Goal: Task Accomplishment & Management: Complete application form

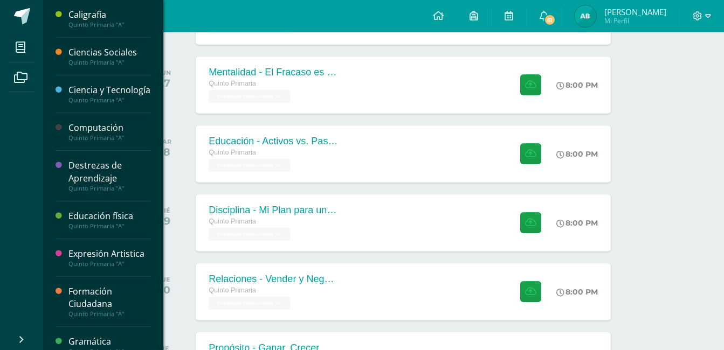
scroll to position [704, 0]
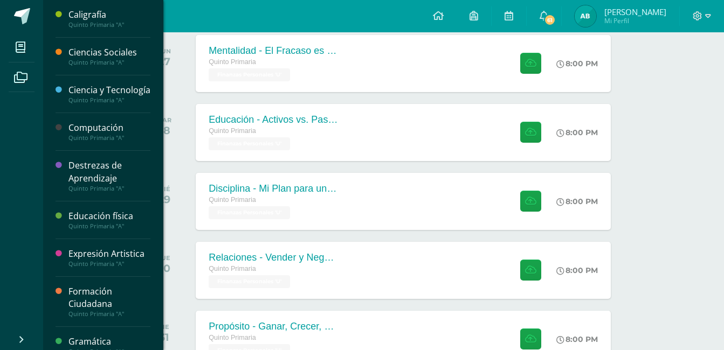
click at [73, 260] on div "Expresión Artistica" at bounding box center [109, 254] width 82 height 12
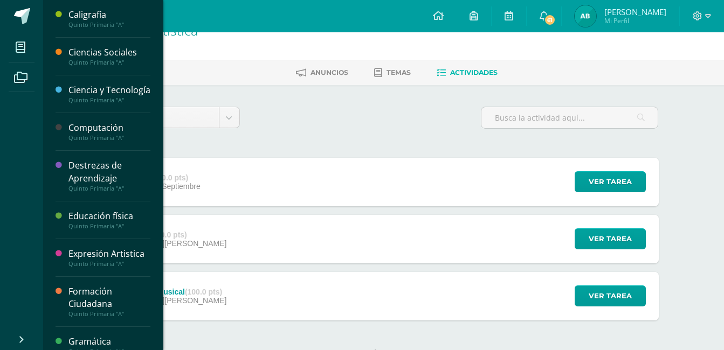
scroll to position [43, 0]
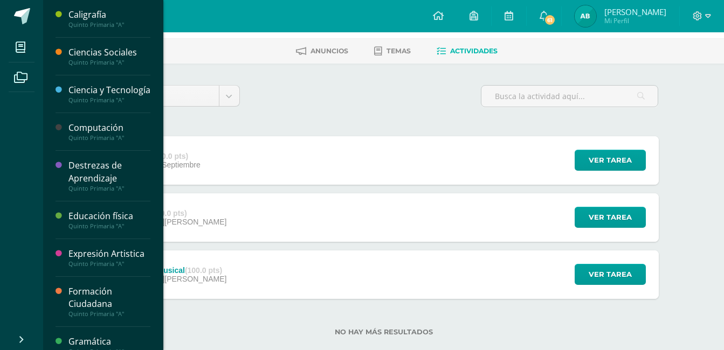
click at [106, 260] on div "Expresión Artistica" at bounding box center [109, 254] width 82 height 12
drag, startPoint x: 106, startPoint y: 267, endPoint x: 101, endPoint y: 323, distance: 56.7
click at [101, 323] on div "Caligrafía Quinto Primaria "A" Ciencias Sociales Quinto Primaria "A" Ciencia y …" at bounding box center [103, 175] width 121 height 350
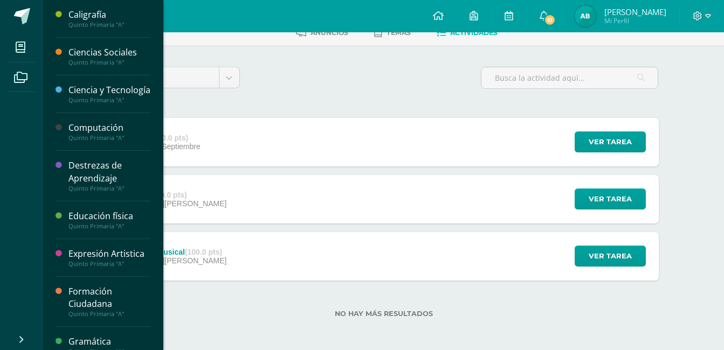
scroll to position [64, 0]
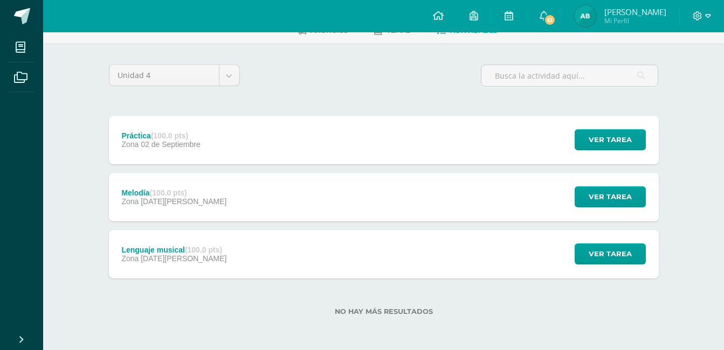
click at [17, 330] on link "Cerrar panel" at bounding box center [39, 338] width 78 height 23
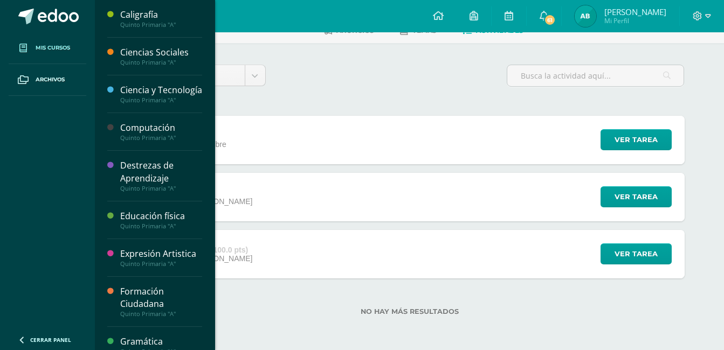
click at [30, 41] on span at bounding box center [22, 47] width 19 height 19
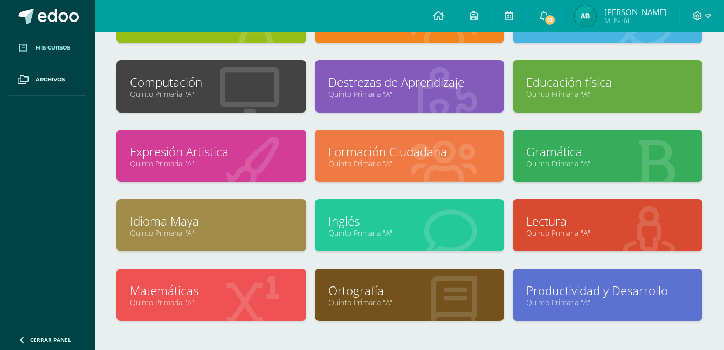
scroll to position [168, 0]
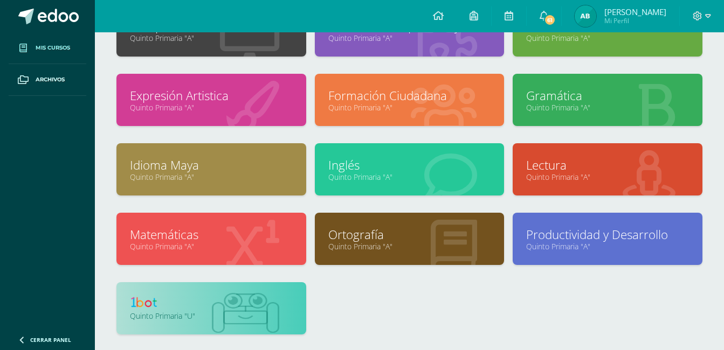
click at [216, 301] on link at bounding box center [211, 304] width 163 height 17
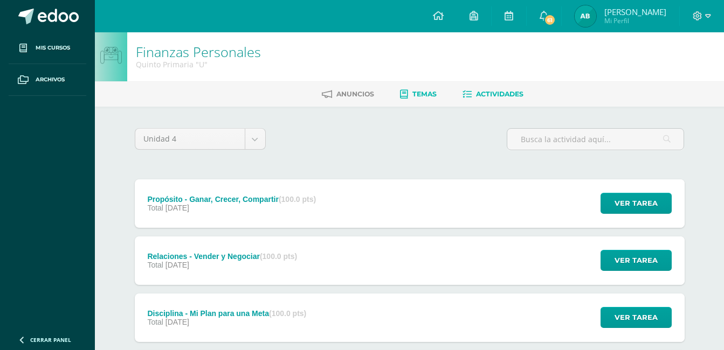
click at [421, 96] on span "Temas" at bounding box center [424, 94] width 24 height 8
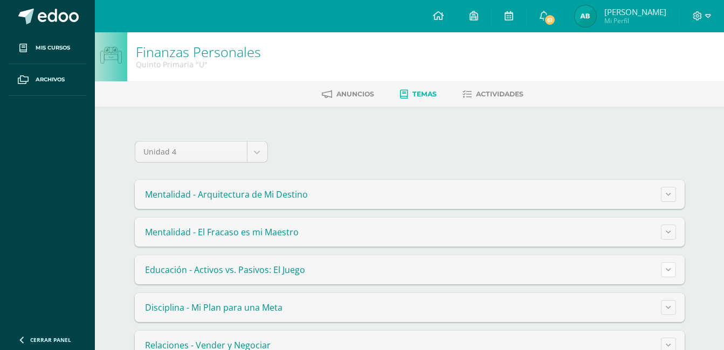
click at [663, 267] on button at bounding box center [668, 269] width 15 height 15
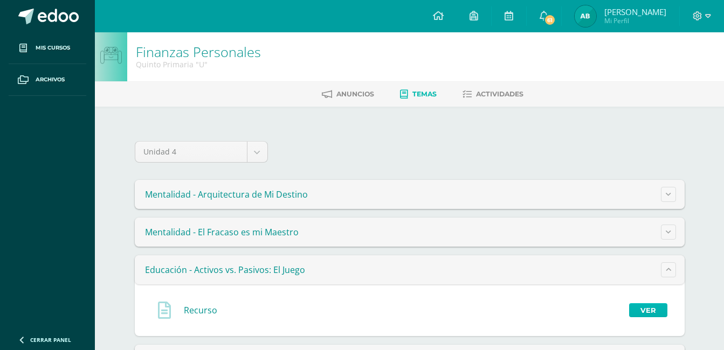
click at [639, 307] on link "Ver" at bounding box center [648, 310] width 38 height 14
click at [664, 228] on button at bounding box center [668, 232] width 15 height 15
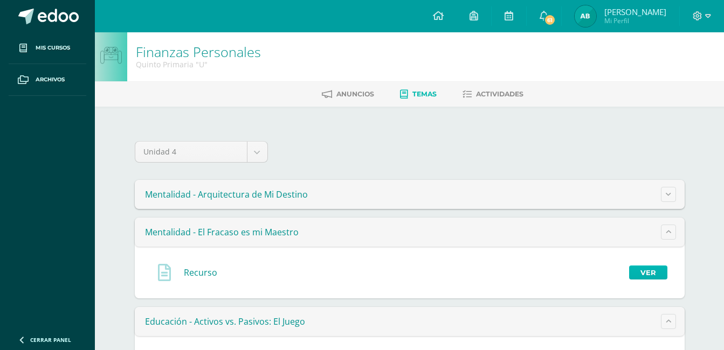
click at [648, 266] on link "Ver" at bounding box center [648, 273] width 38 height 14
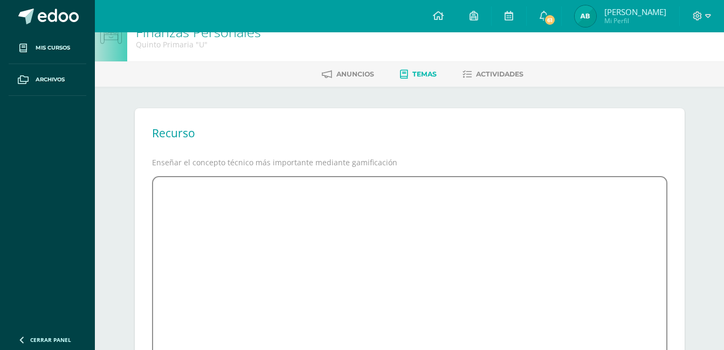
scroll to position [22, 0]
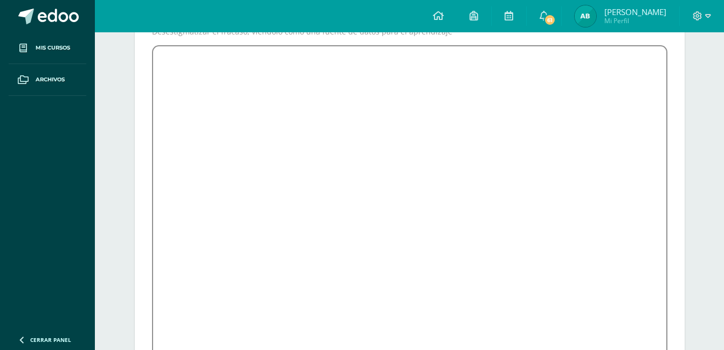
scroll to position [172, 0]
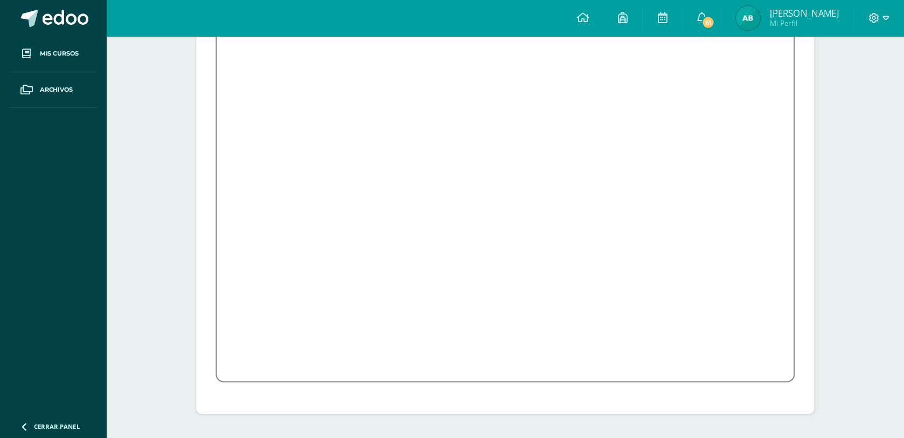
scroll to position [130, 0]
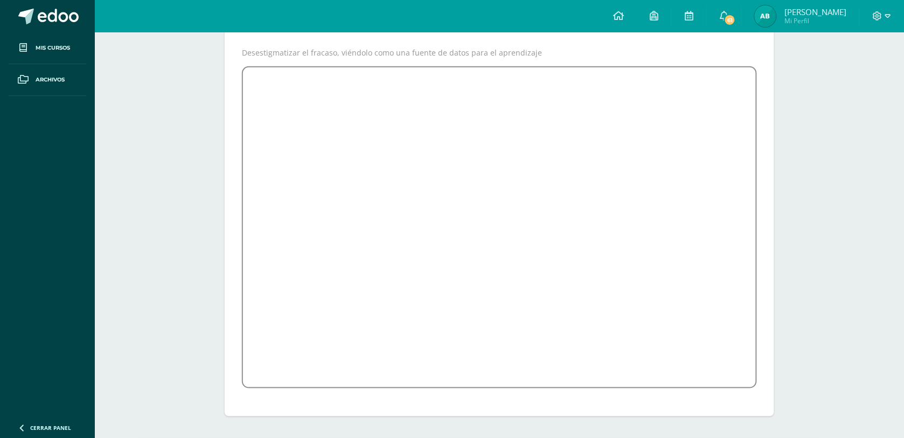
drag, startPoint x: 698, startPoint y: 2, endPoint x: 144, endPoint y: 267, distance: 614.3
click at [144, 267] on div "Finanzas Personales Quinto Primaria "U" Anuncios Temas Actividades Recurso Dese…" at bounding box center [499, 169] width 809 height 535
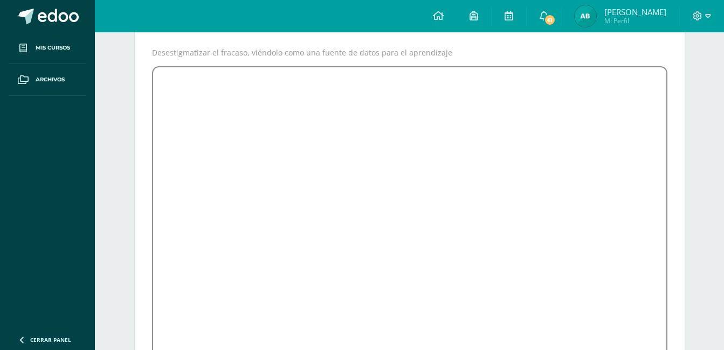
drag, startPoint x: 853, startPoint y: 1, endPoint x: 61, endPoint y: 239, distance: 827.2
click at [61, 239] on ul "Mis cursos Archivos" at bounding box center [47, 179] width 95 height 295
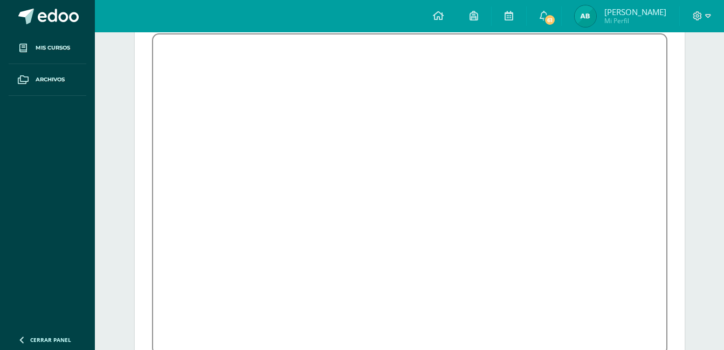
scroll to position [166, 0]
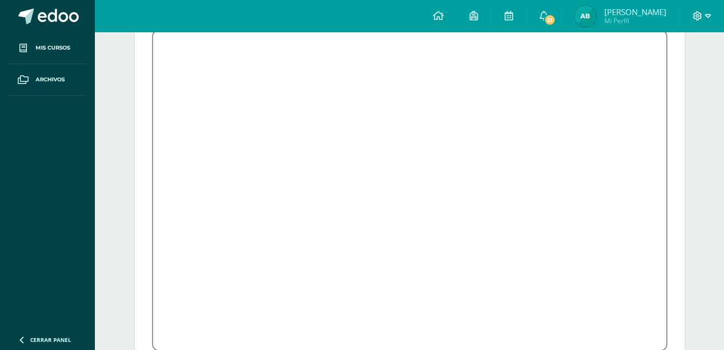
click at [705, 14] on icon at bounding box center [708, 16] width 6 height 10
click at [670, 55] on span "Configuración" at bounding box center [674, 58] width 50 height 10
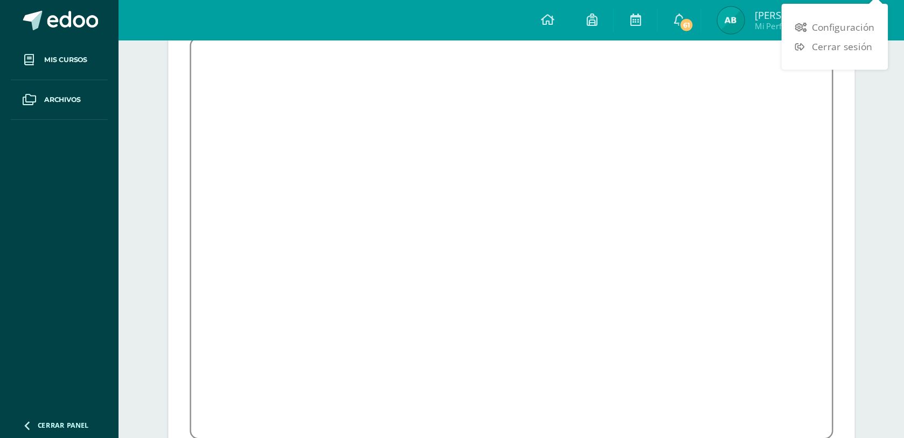
scroll to position [130, 0]
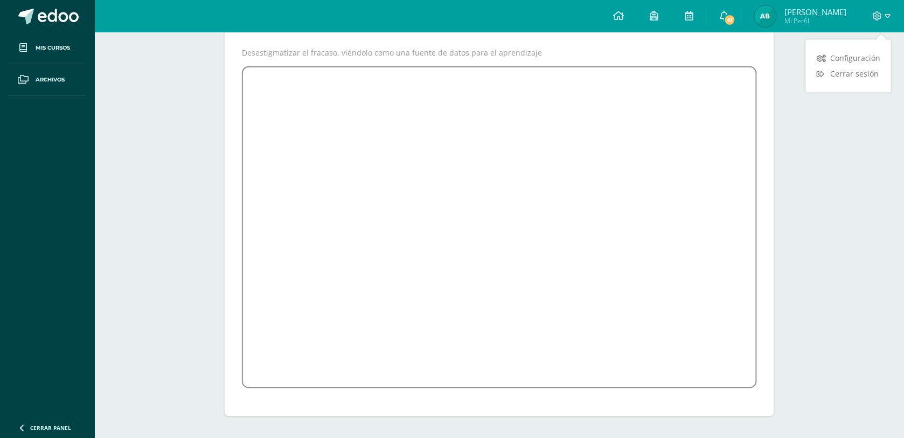
drag, startPoint x: 701, startPoint y: 0, endPoint x: 113, endPoint y: 289, distance: 655.0
click at [113, 289] on div "Finanzas Personales Quinto Primaria "U" Anuncios Temas Actividades Recurso Dese…" at bounding box center [499, 169] width 809 height 535
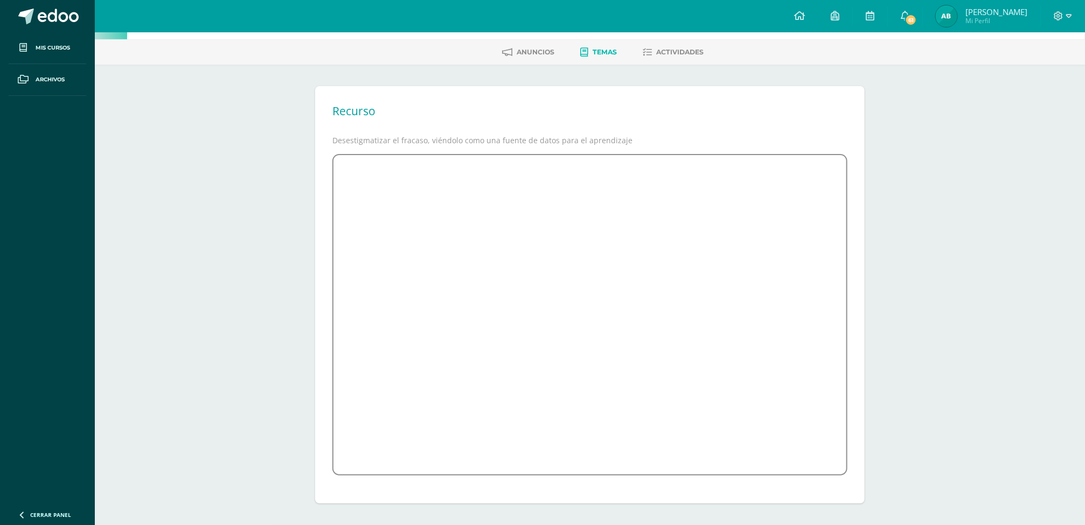
scroll to position [0, 0]
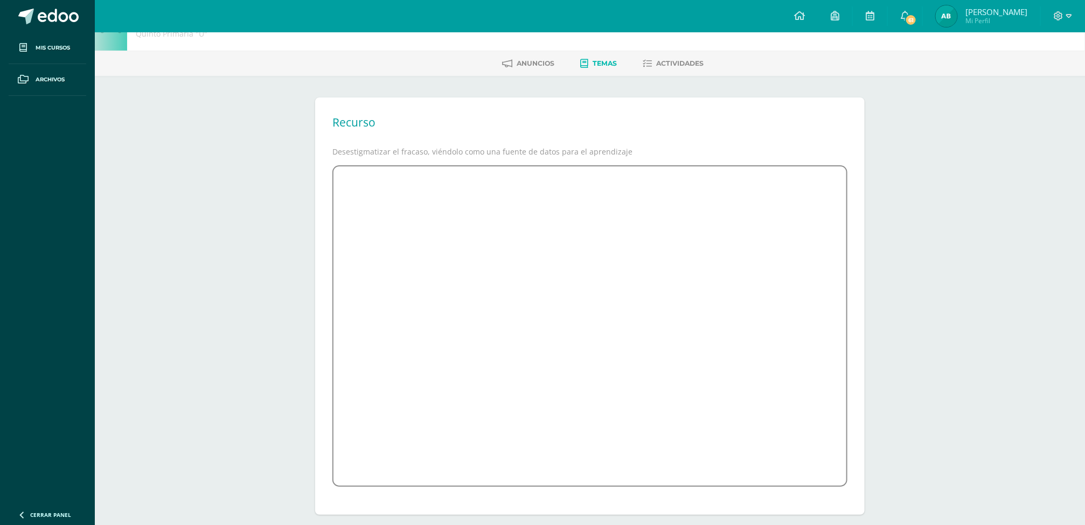
scroll to position [32, 0]
click at [988, 18] on span "Mi Perfil" at bounding box center [997, 20] width 62 height 9
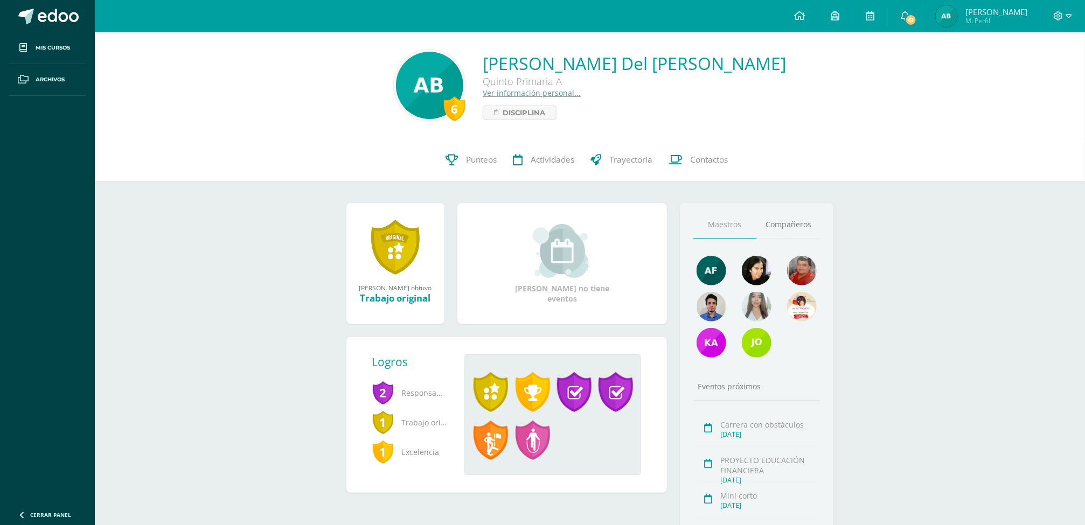
click at [986, 10] on span "[PERSON_NAME]" at bounding box center [997, 11] width 62 height 11
click at [912, 15] on span "61" at bounding box center [911, 20] width 12 height 12
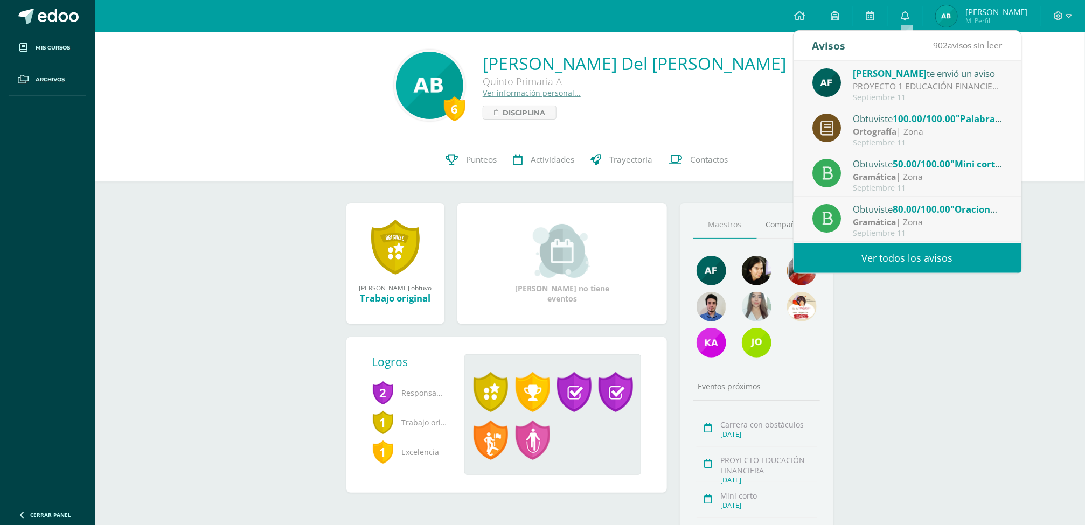
click at [881, 89] on div "PROYECTO 1 EDUCACIÓN FINANCIERA: Buenas tardes chicos, le comparto las instrucc…" at bounding box center [928, 86] width 150 height 12
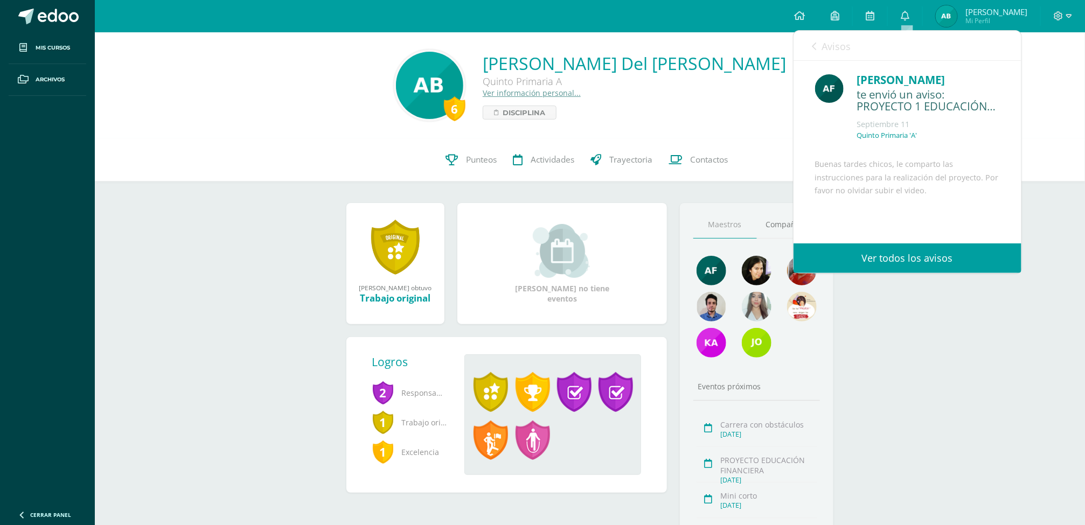
click at [884, 114] on div "te envió un aviso: PROYECTO 1 EDUCACIÓN FINANCIERA" at bounding box center [928, 100] width 143 height 25
click at [865, 264] on link "Ver todos los avisos" at bounding box center [908, 259] width 228 height 30
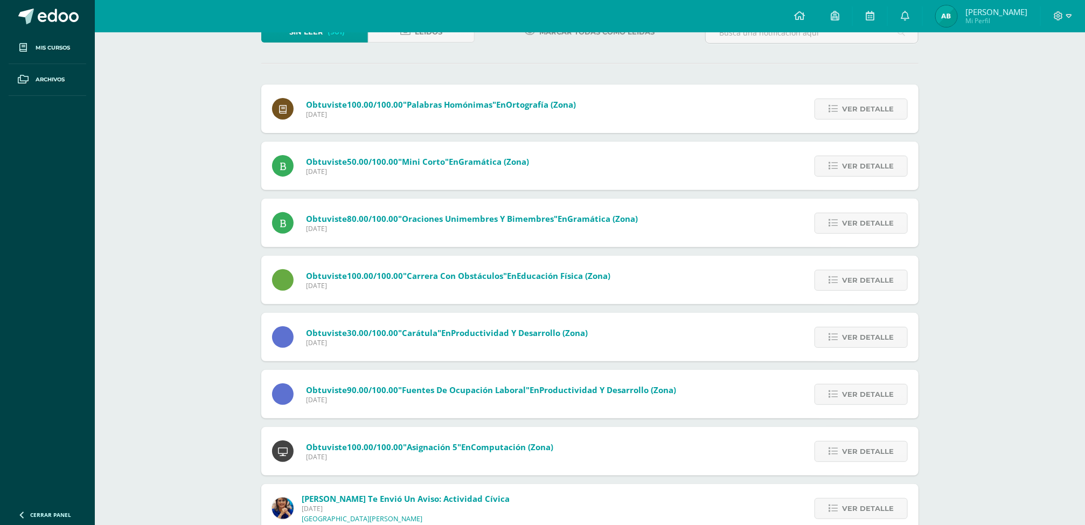
scroll to position [97, 0]
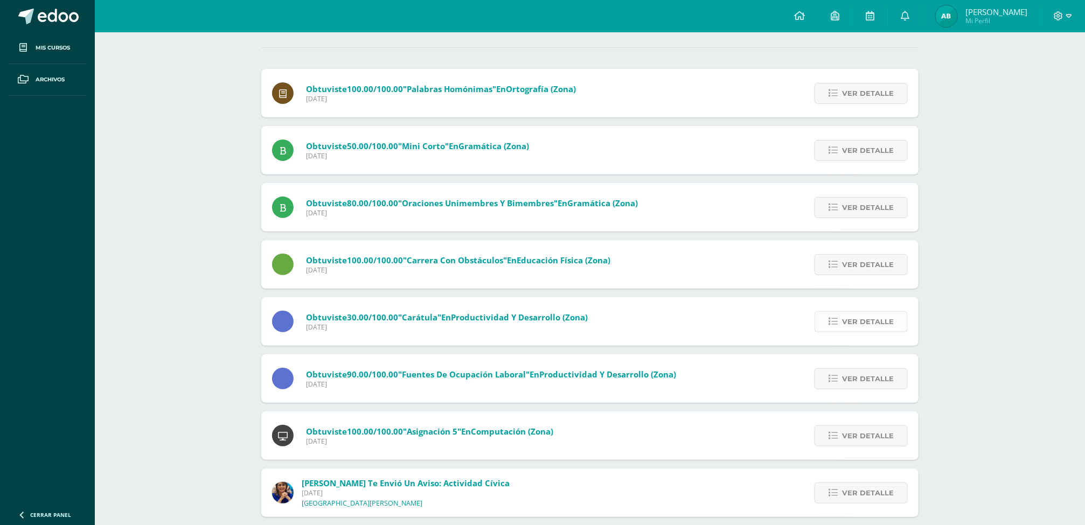
click at [885, 325] on span "Ver detalle" at bounding box center [868, 322] width 52 height 20
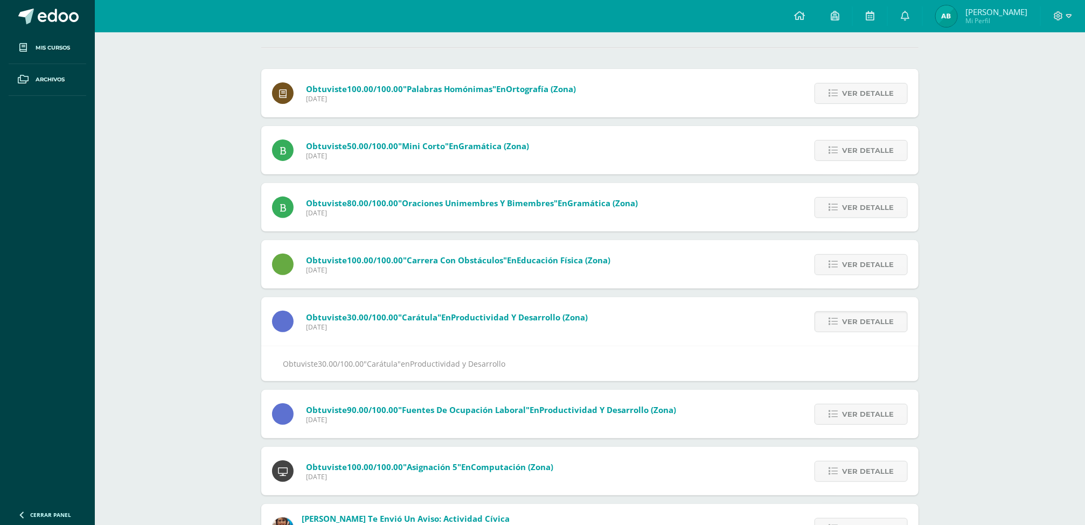
click at [578, 320] on span "Productividad y Desarrollo (Zona)" at bounding box center [519, 317] width 137 height 11
click at [905, 16] on icon at bounding box center [905, 16] width 9 height 10
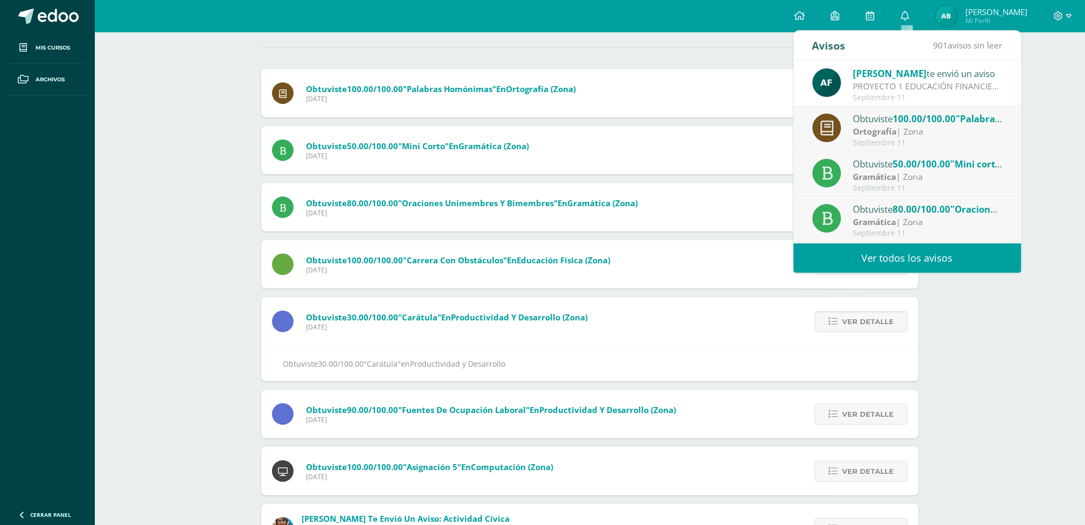
click at [533, 334] on div "Obtuviste 30.00/100.00 "Carátula" en Productividad y Desarrollo (Zona) Miércole…" at bounding box center [429, 321] width 337 height 48
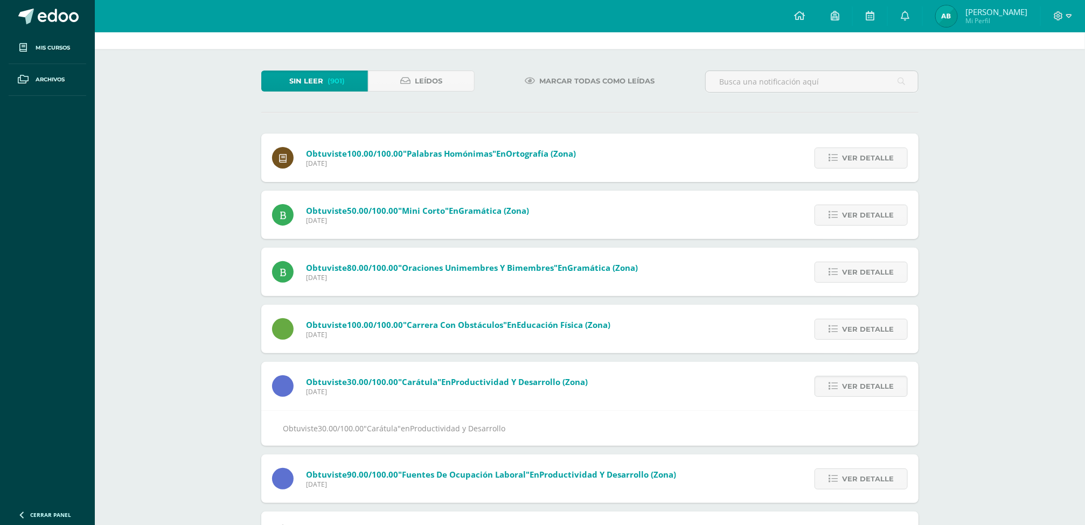
scroll to position [0, 0]
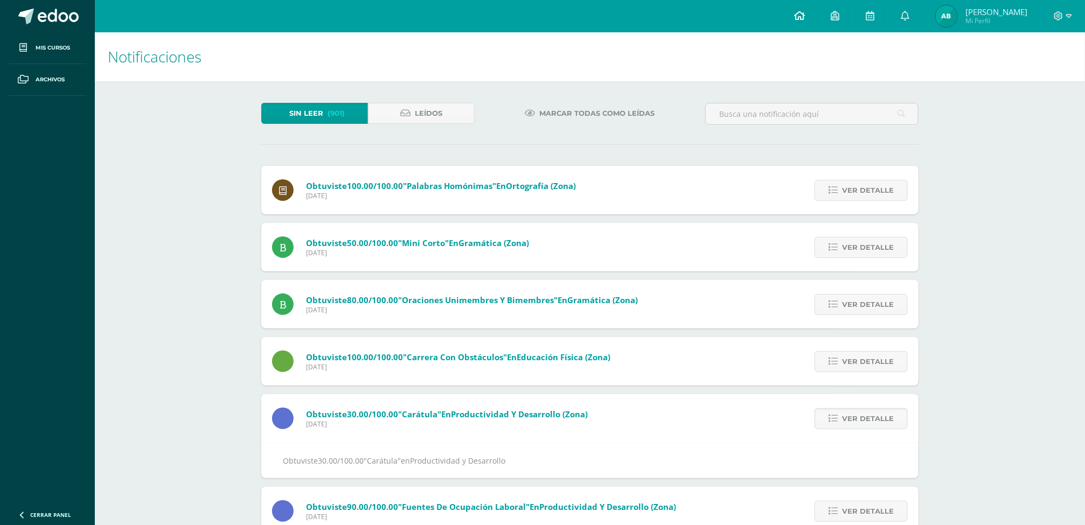
click at [799, 17] on icon at bounding box center [799, 16] width 11 height 10
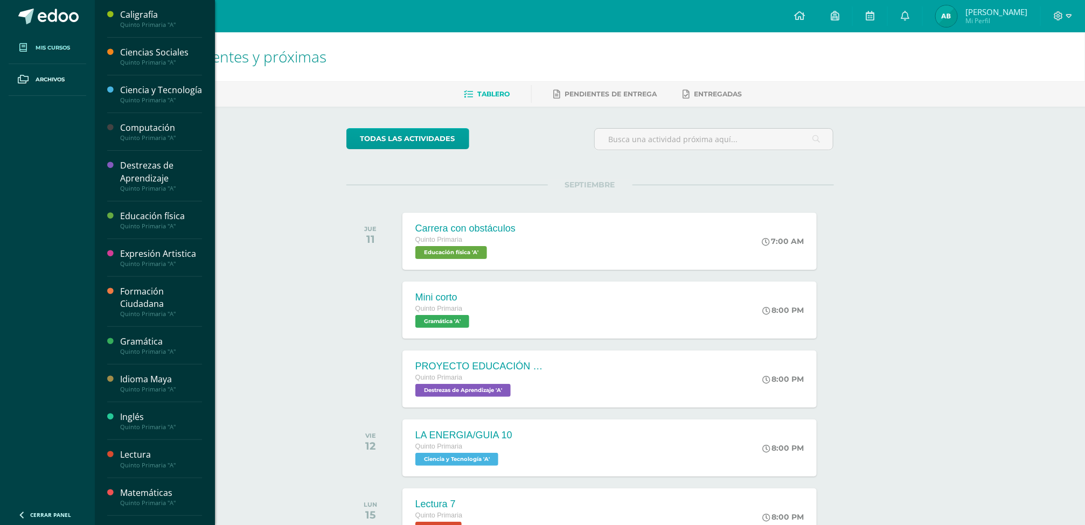
click at [70, 49] on span "Mis cursos" at bounding box center [53, 48] width 34 height 9
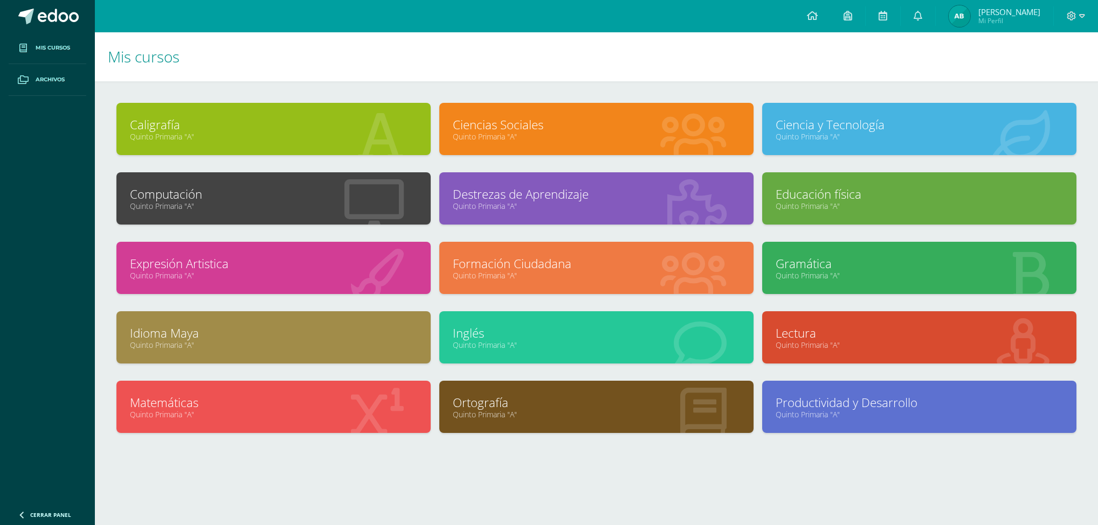
click at [53, 86] on link "Archivos" at bounding box center [48, 80] width 78 height 32
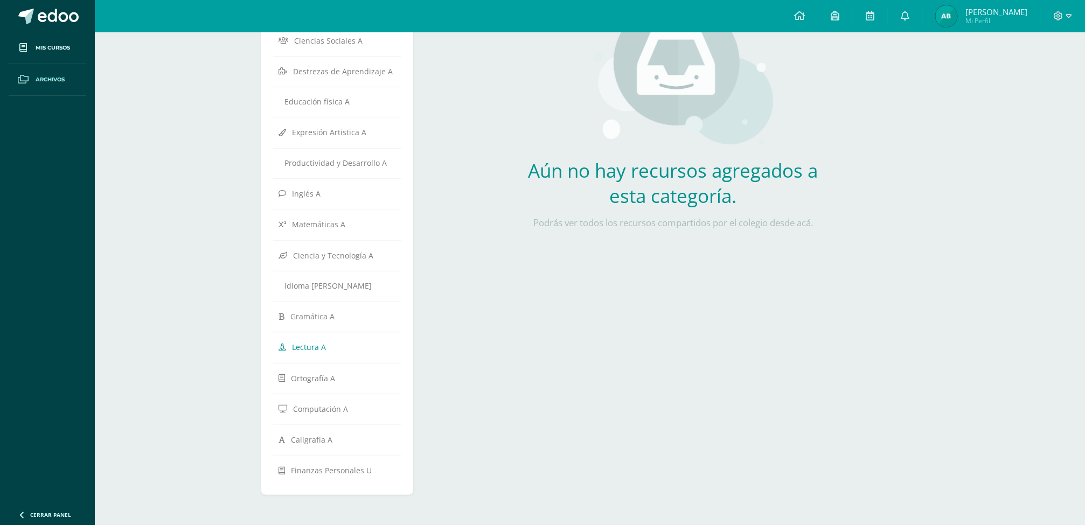
scroll to position [157, 0]
click at [356, 472] on span "Finanzas Personales U" at bounding box center [331, 471] width 81 height 10
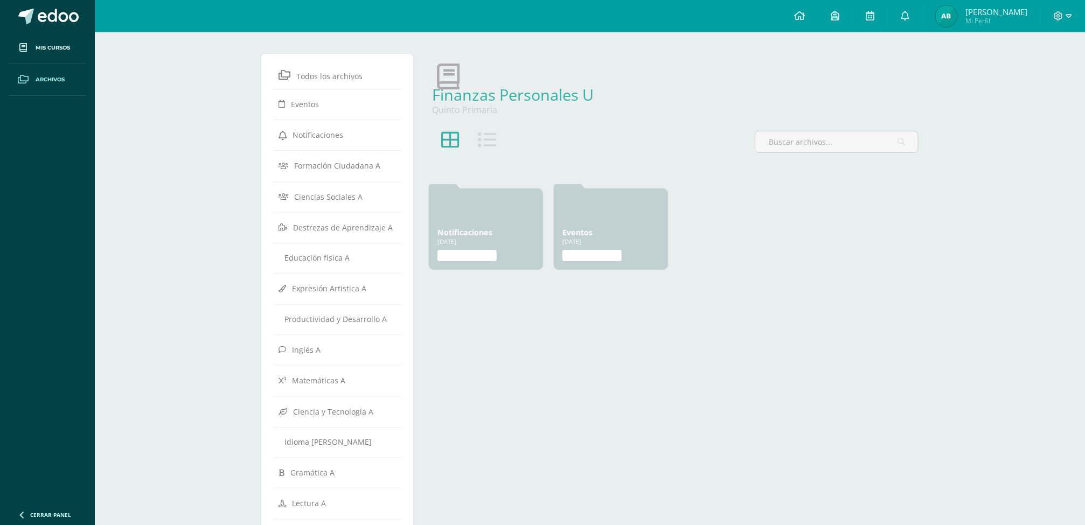
click at [482, 147] on icon at bounding box center [487, 140] width 18 height 18
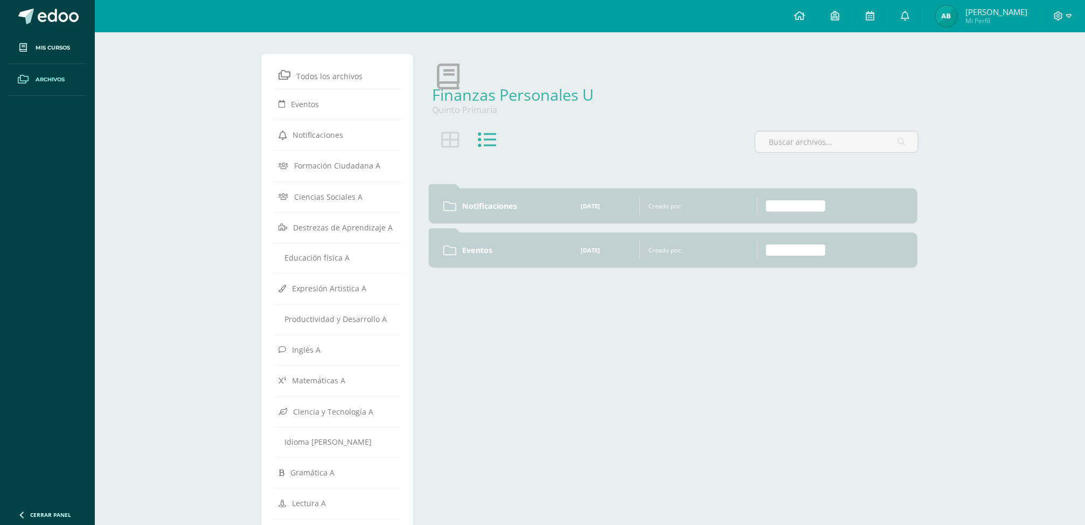
click at [796, 256] on label "Finanzas Personales" at bounding box center [795, 250] width 59 height 11
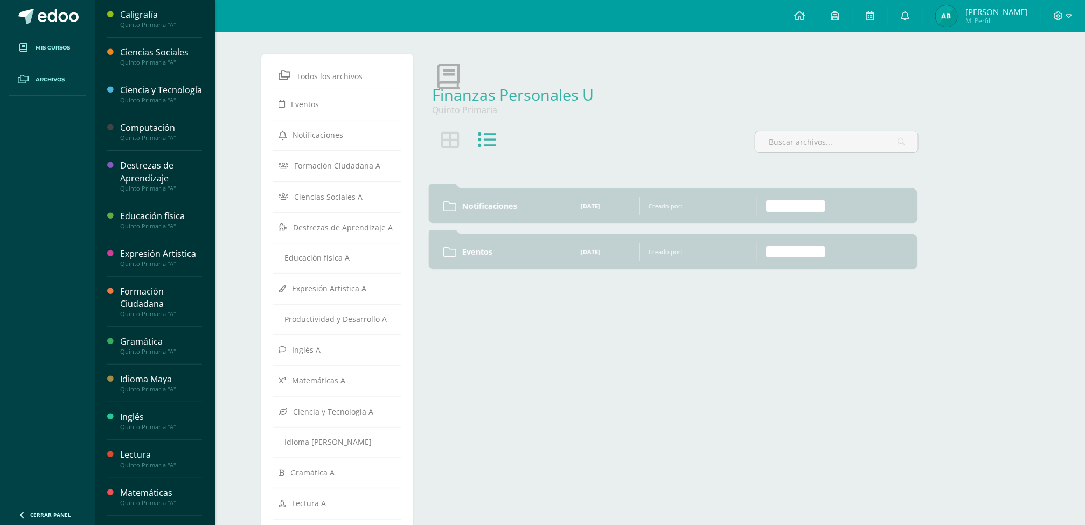
click at [64, 47] on span "Mis cursos" at bounding box center [53, 48] width 34 height 9
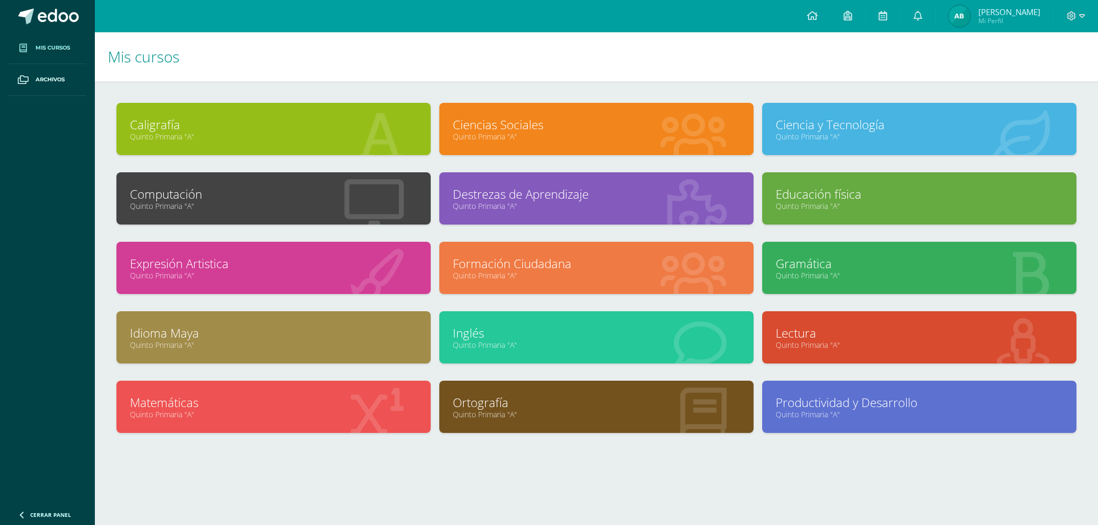
drag, startPoint x: 154, startPoint y: 436, endPoint x: 106, endPoint y: 219, distance: 223.0
click at [106, 219] on html "Mis cursos Archivos Cerrar panel Caligrafía Quinto Primaria "A" Ciencias Social…" at bounding box center [549, 259] width 1098 height 518
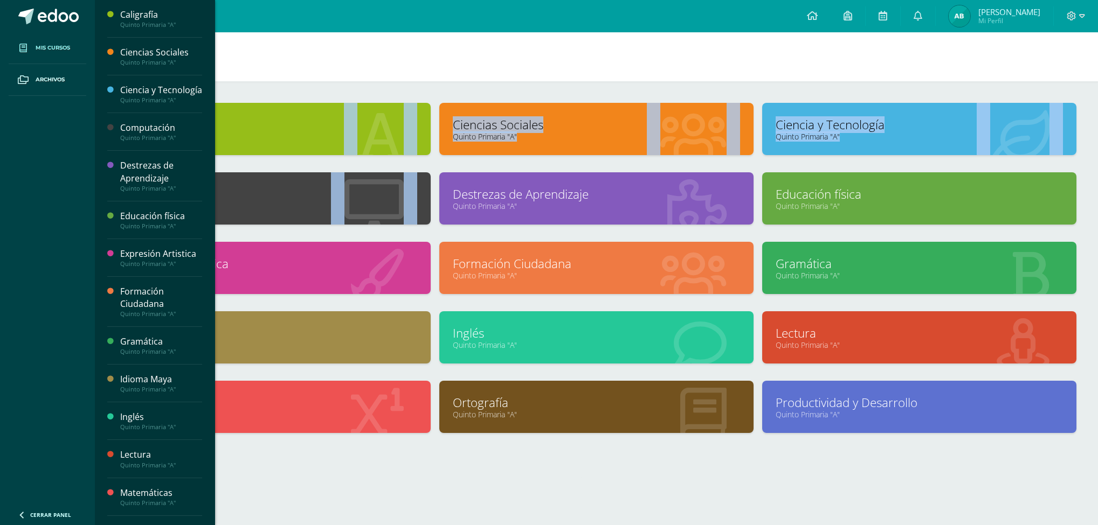
drag, startPoint x: 106, startPoint y: 219, endPoint x: 48, endPoint y: 49, distance: 179.1
click at [48, 49] on span "Mis cursos" at bounding box center [53, 48] width 34 height 9
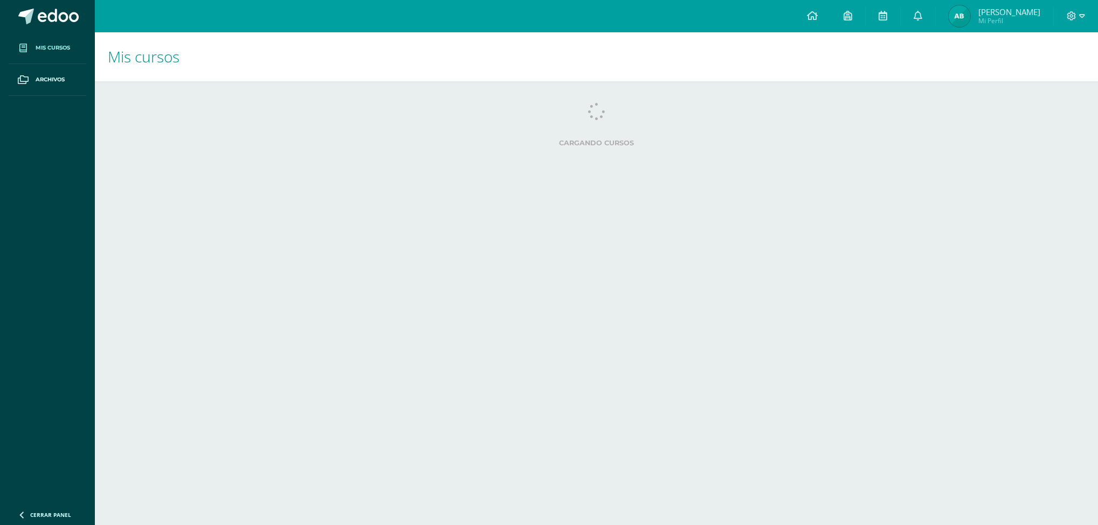
click at [135, 173] on html "Mis cursos Archivos Cerrar panel Caligrafía Quinto Primaria "A" Ciencias Social…" at bounding box center [549, 86] width 1098 height 173
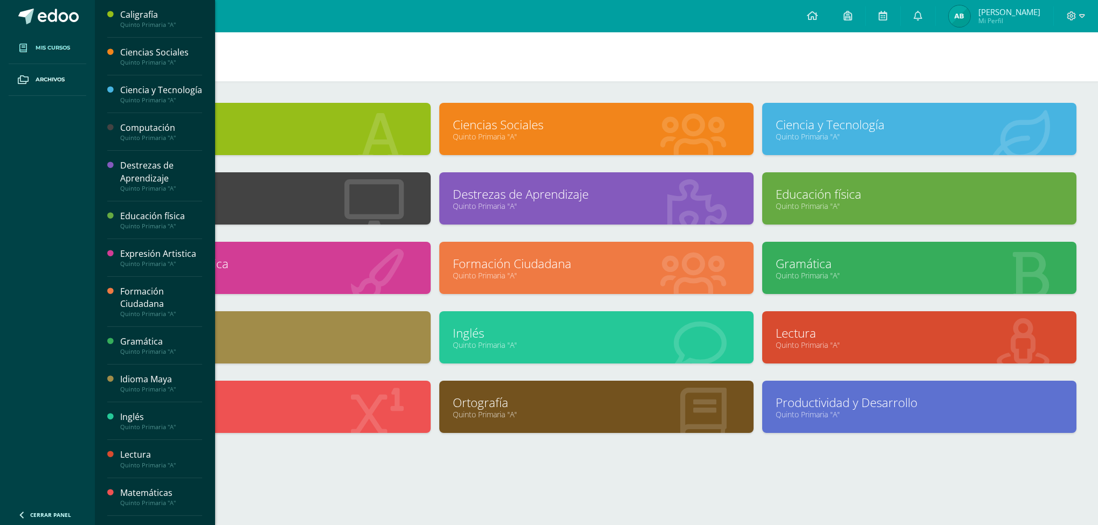
click at [50, 55] on link "Mis cursos" at bounding box center [48, 48] width 78 height 32
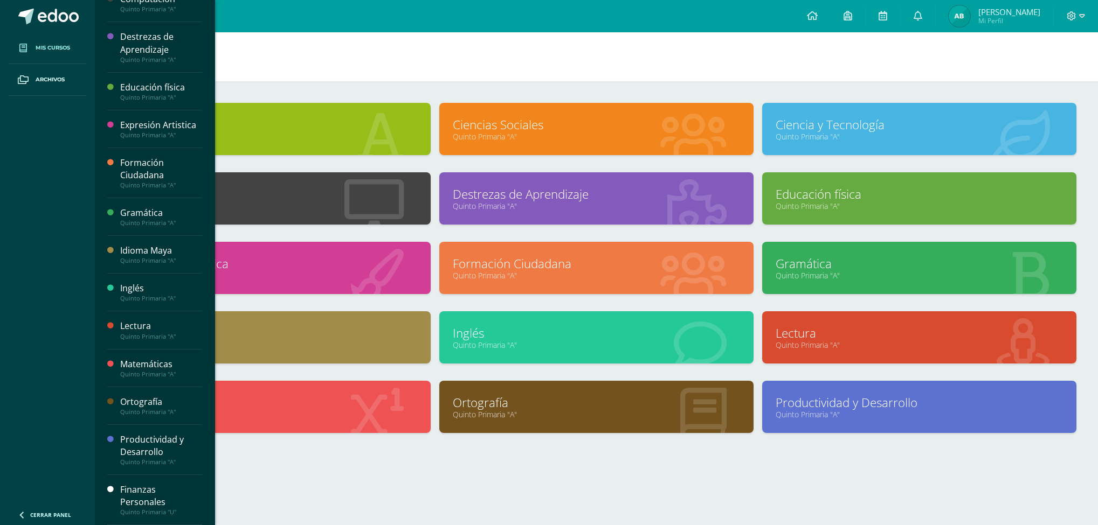
click at [159, 495] on div "Finanzas Personales" at bounding box center [161, 496] width 82 height 25
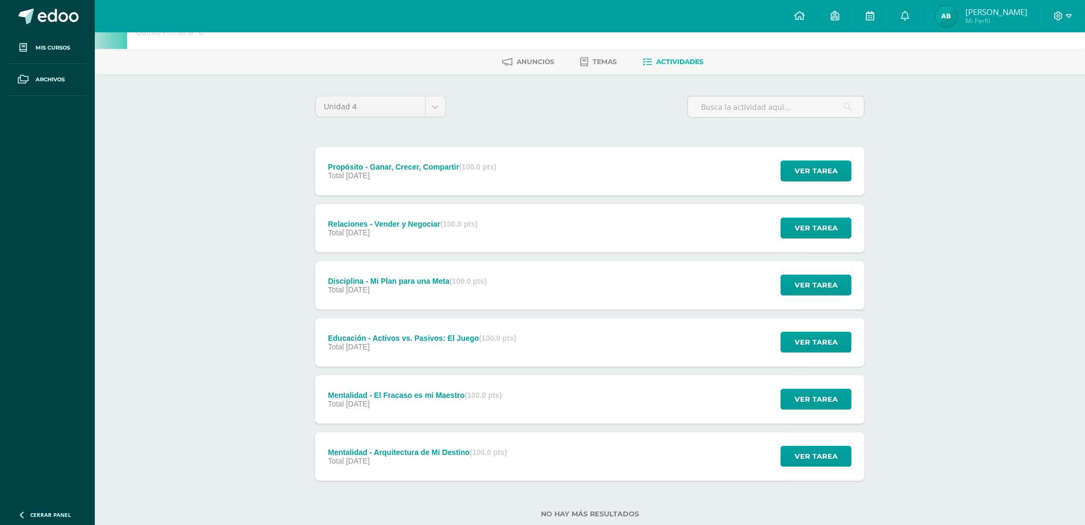
scroll to position [61, 0]
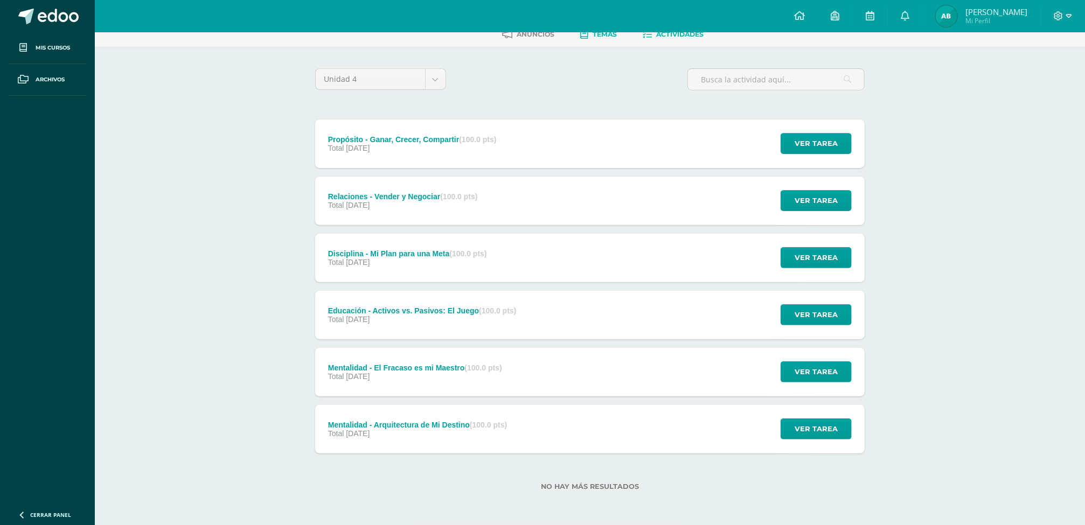
click at [613, 36] on span "Temas" at bounding box center [605, 34] width 24 height 8
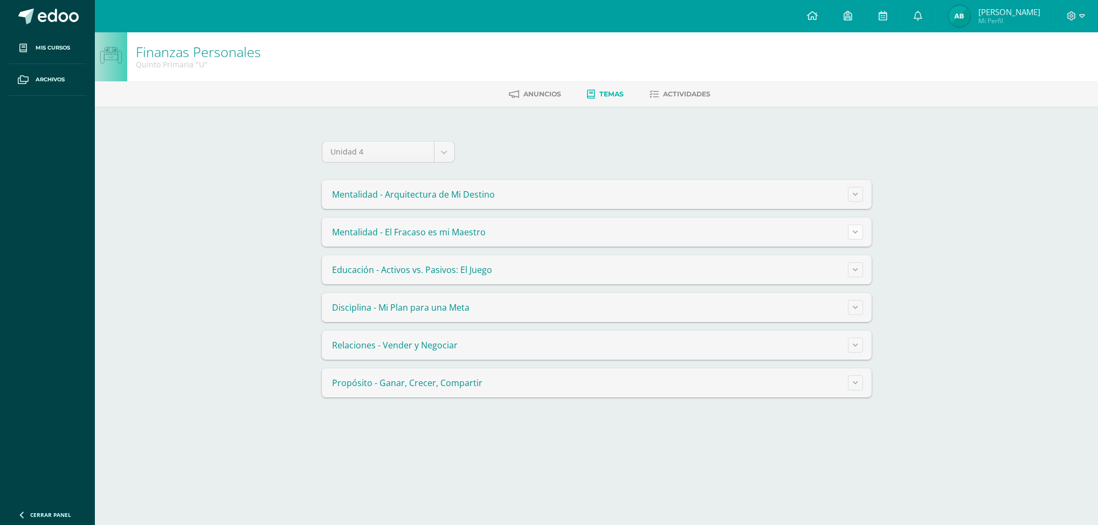
click at [860, 236] on button at bounding box center [855, 232] width 15 height 15
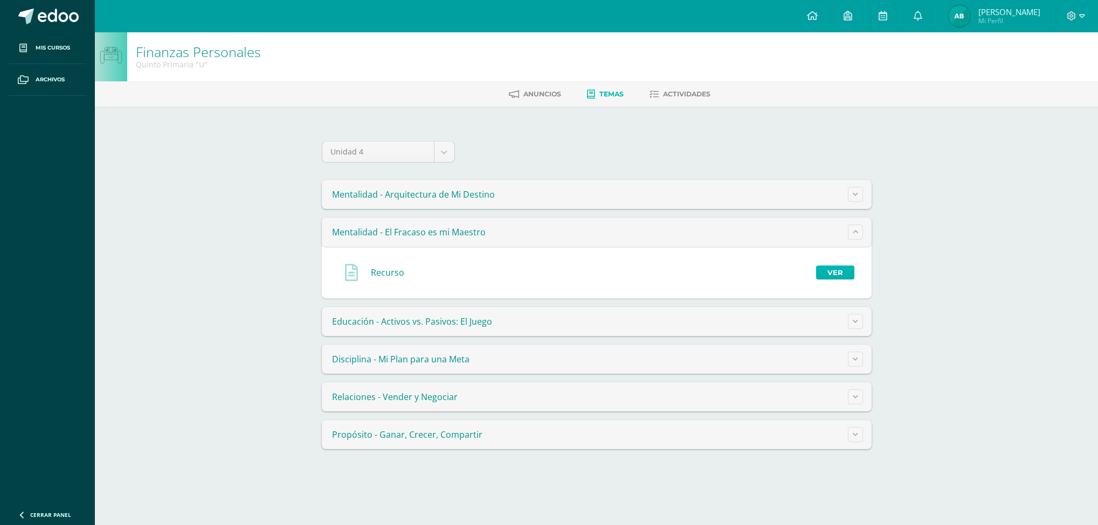
click at [843, 266] on link "Ver" at bounding box center [835, 273] width 38 height 14
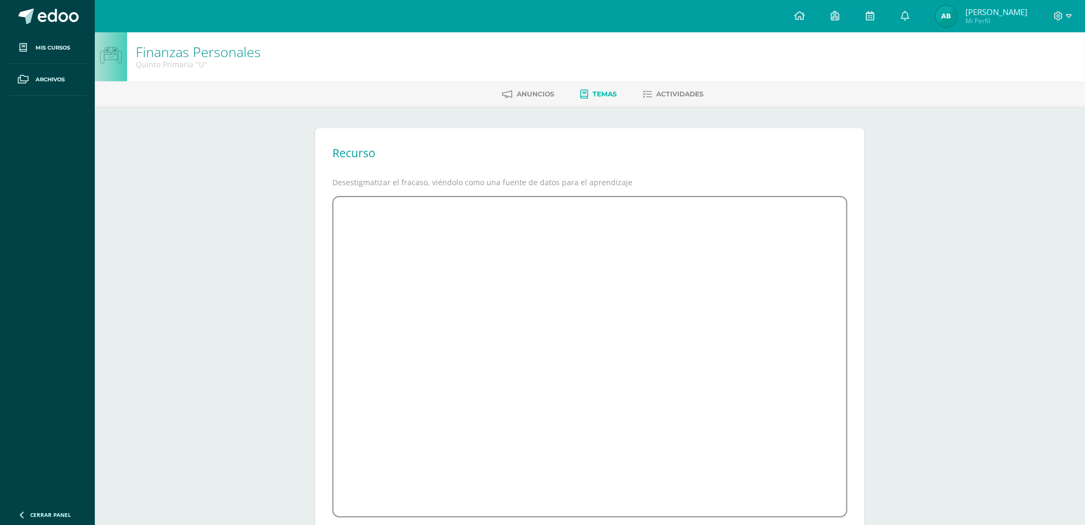
click at [595, 97] on span "Temas" at bounding box center [605, 94] width 24 height 8
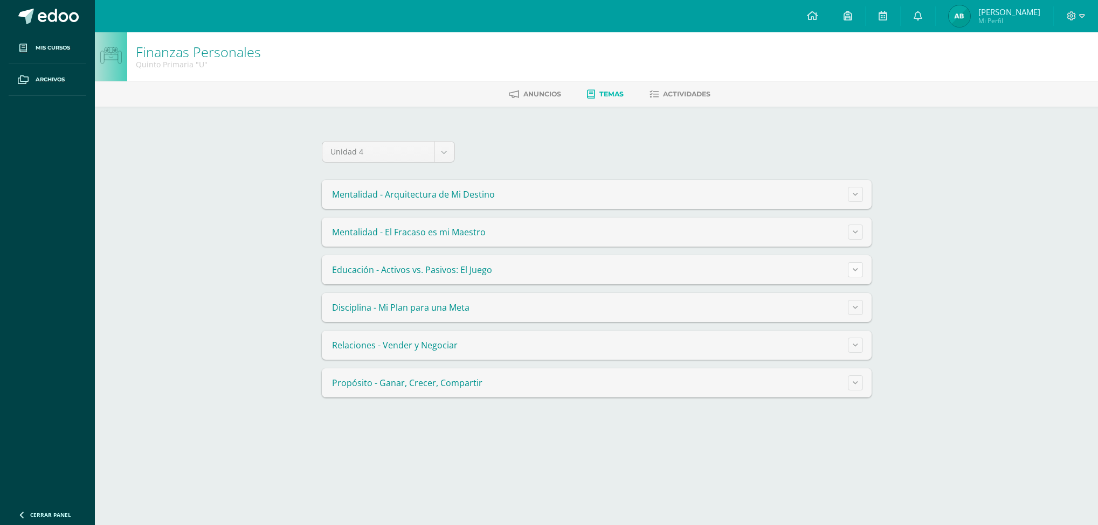
click at [856, 272] on icon at bounding box center [854, 270] width 5 height 6
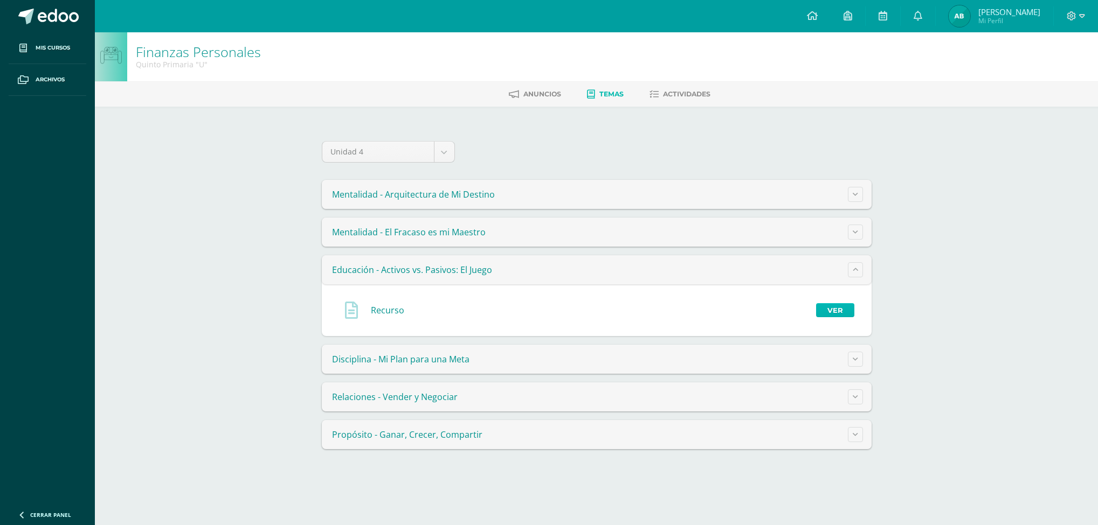
click at [844, 312] on link "Ver" at bounding box center [835, 310] width 38 height 14
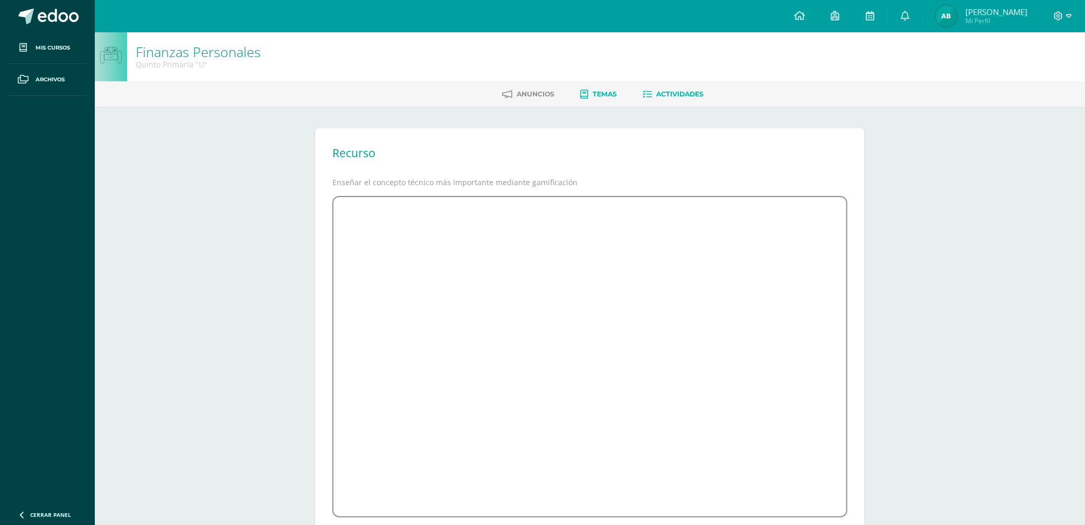
click at [683, 95] on span "Actividades" at bounding box center [679, 94] width 47 height 8
click at [684, 96] on span "Actividades" at bounding box center [679, 94] width 47 height 8
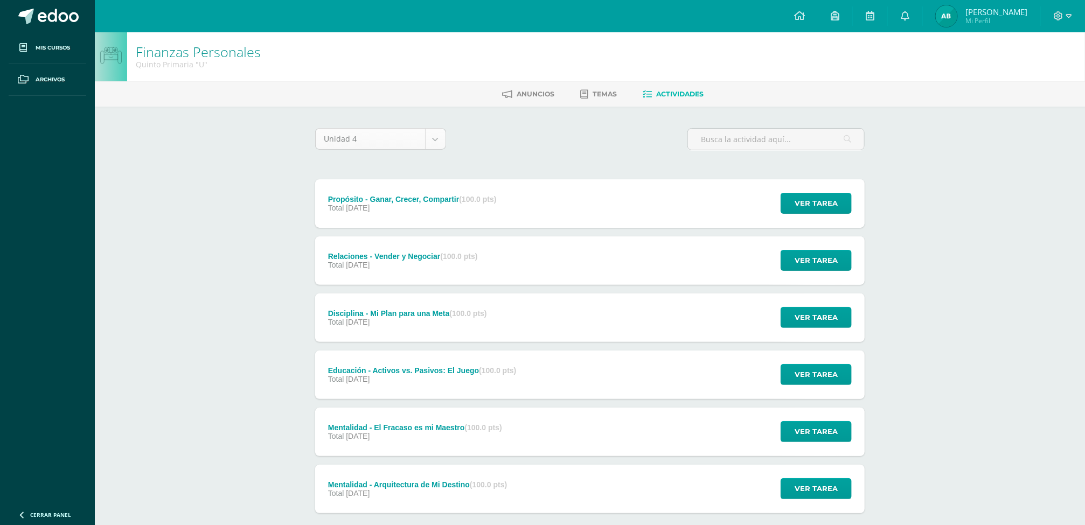
click at [427, 144] on body "Mis cursos Archivos Cerrar panel Caligrafía Quinto Primaria "A" Ciencias Social…" at bounding box center [542, 292] width 1085 height 585
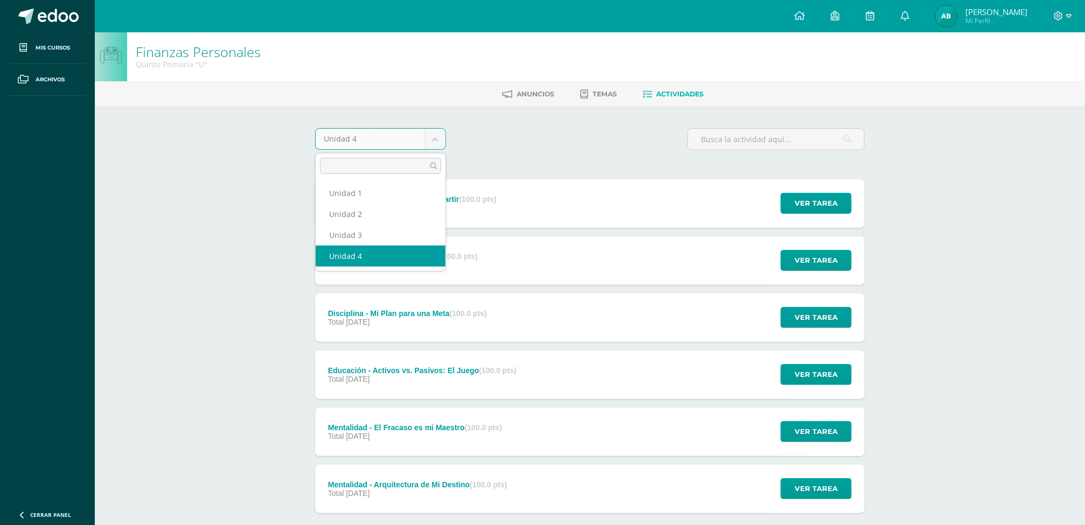
click at [390, 147] on body "Mis cursos Archivos Cerrar panel Caligrafía Quinto Primaria "A" Ciencias Social…" at bounding box center [542, 292] width 1085 height 585
select select "Unidad 3"
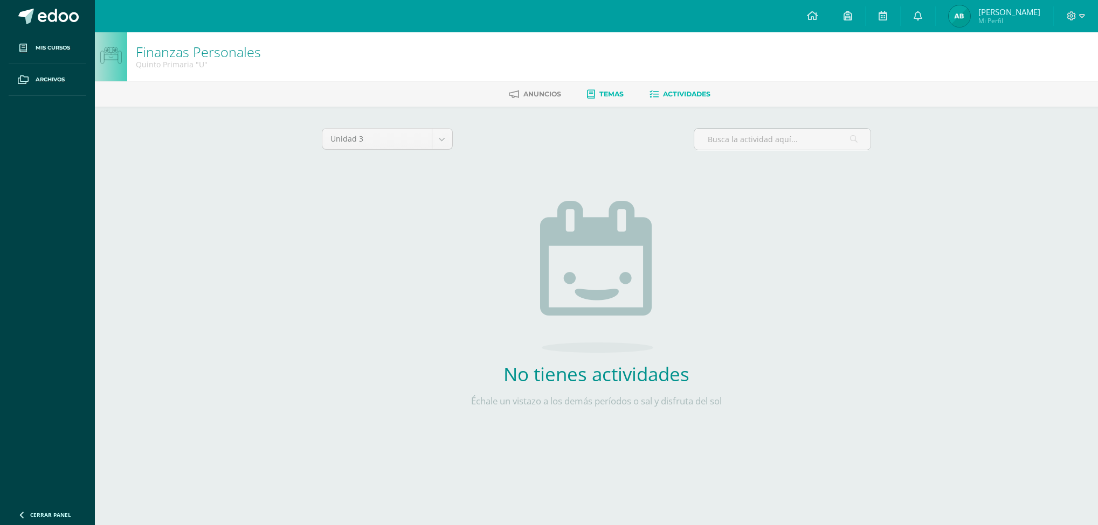
click at [589, 99] on link "Temas" at bounding box center [605, 94] width 37 height 17
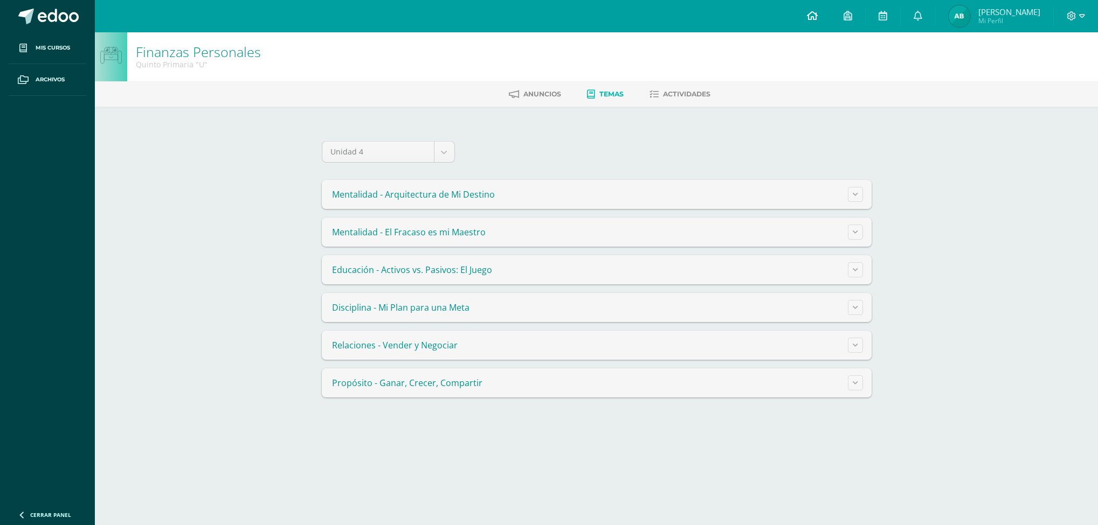
click at [813, 11] on icon at bounding box center [812, 16] width 11 height 10
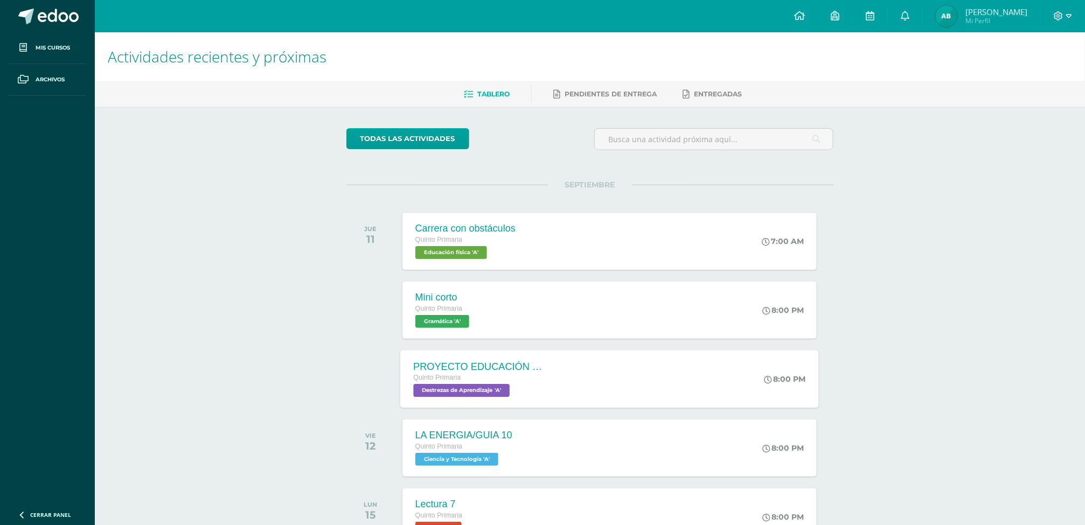
click at [524, 379] on div "Quinto Primaria" at bounding box center [478, 378] width 130 height 12
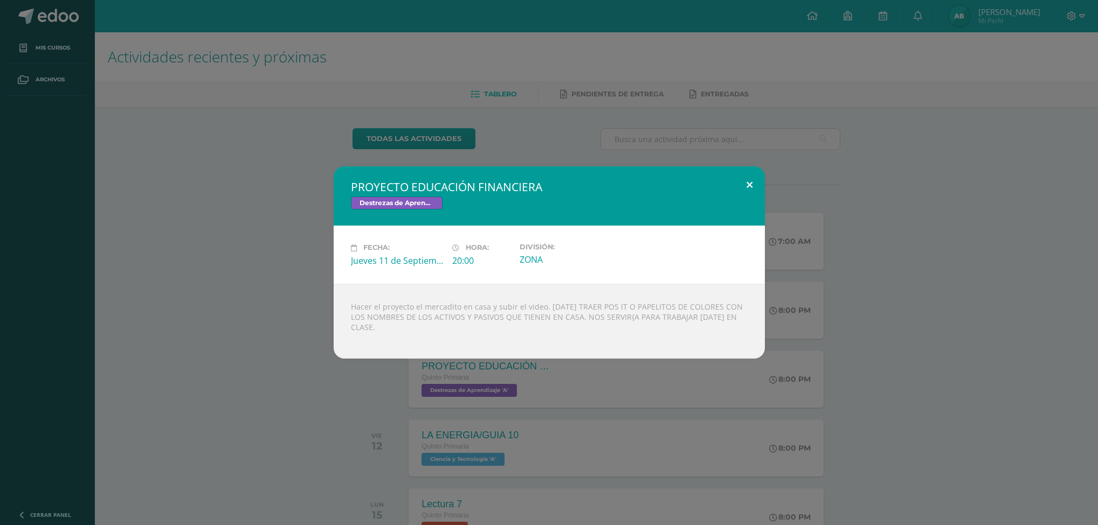
click at [748, 183] on button at bounding box center [749, 184] width 31 height 37
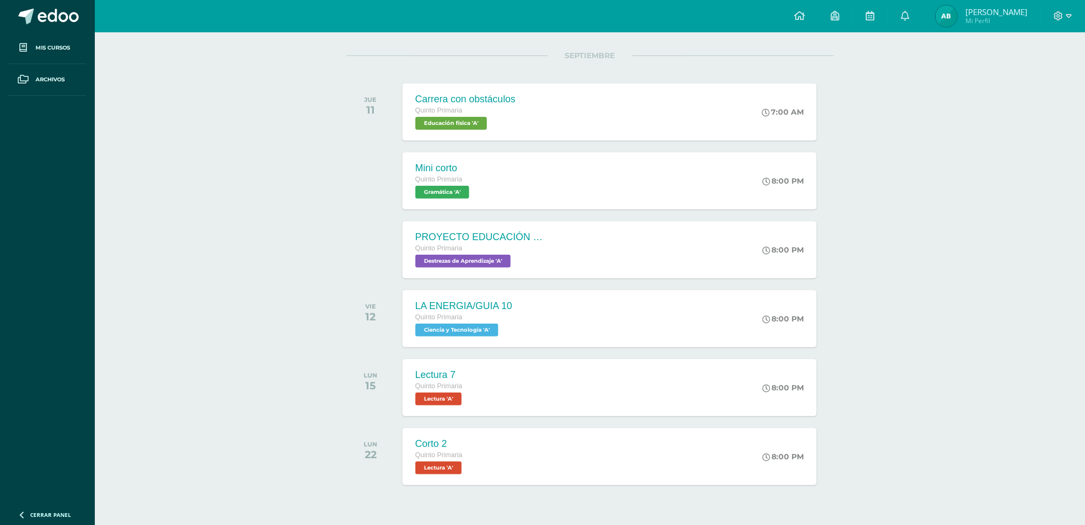
scroll to position [157, 0]
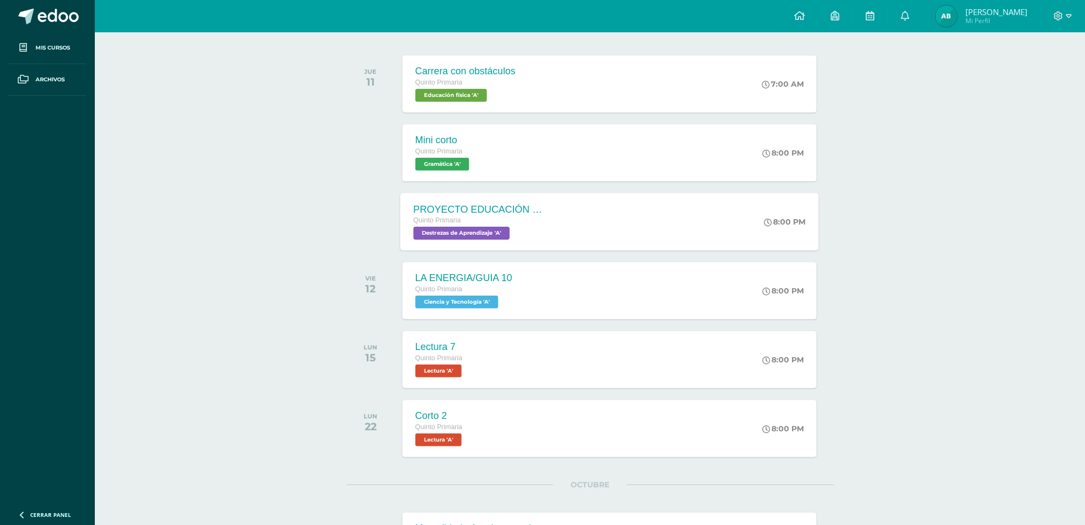
click at [529, 220] on div "Quinto Primaria" at bounding box center [478, 221] width 130 height 12
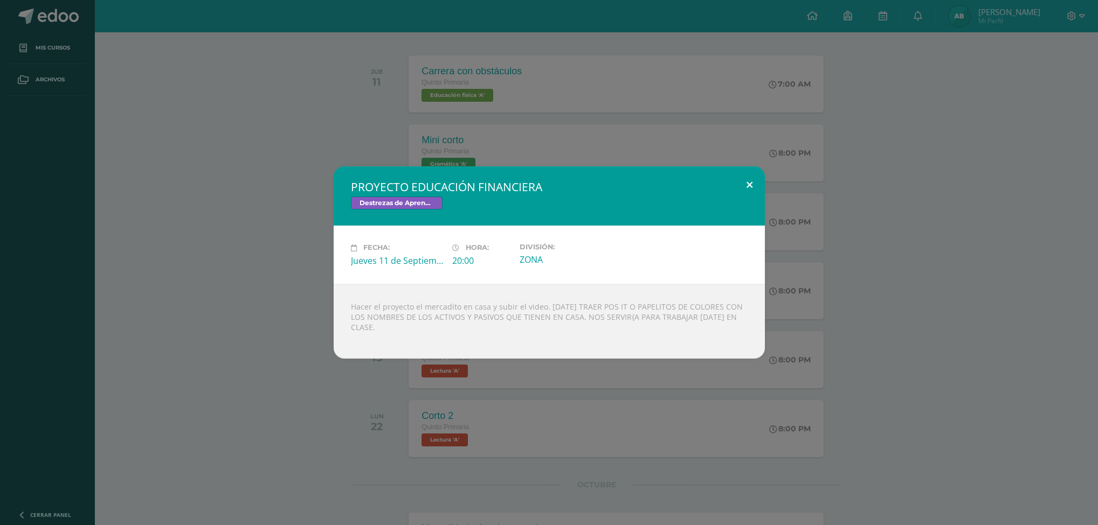
click at [749, 188] on button at bounding box center [749, 184] width 31 height 37
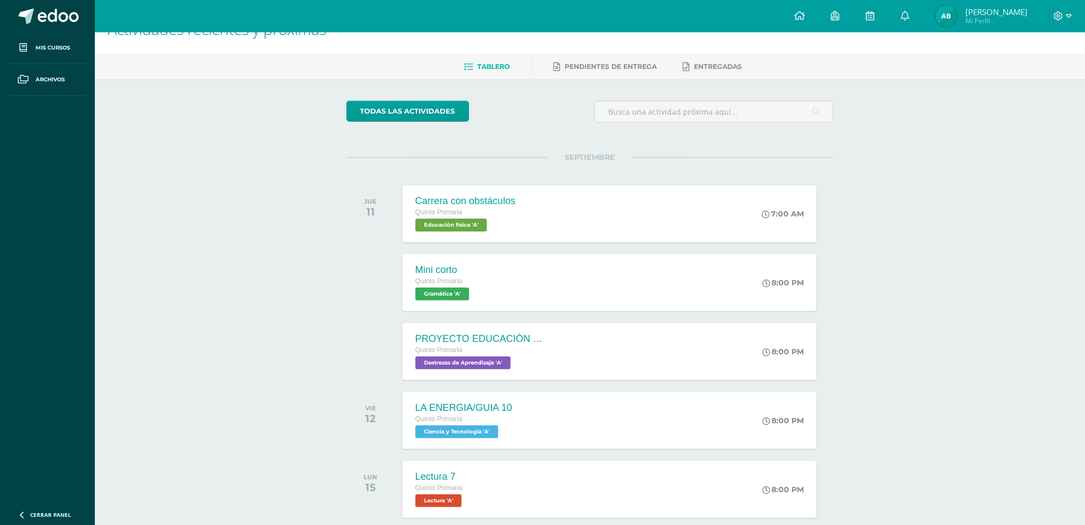
scroll to position [0, 0]
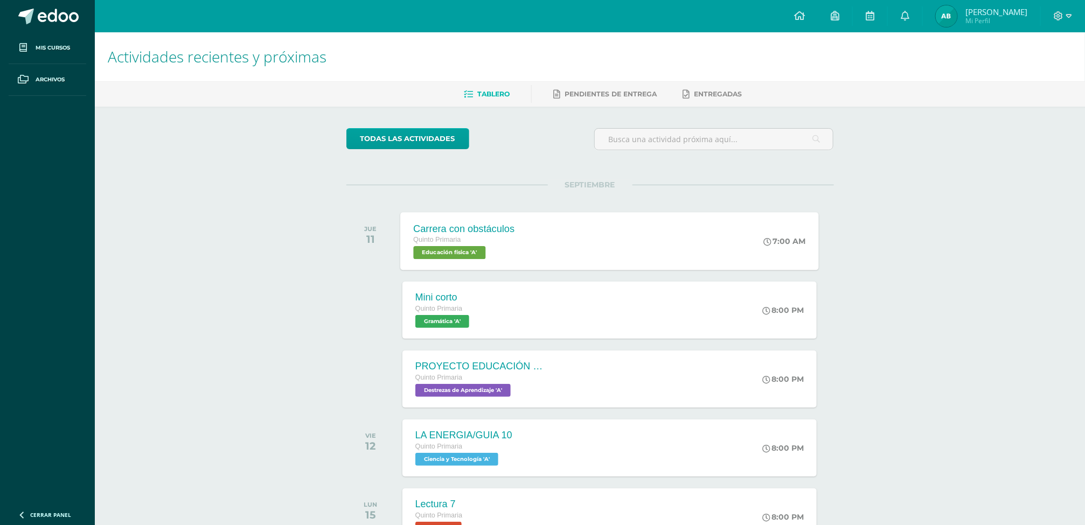
click at [558, 228] on div "Carrera con obstáculos Quinto Primaria Educación física 'A' 7:00 AM Carrera con…" at bounding box center [609, 241] width 419 height 58
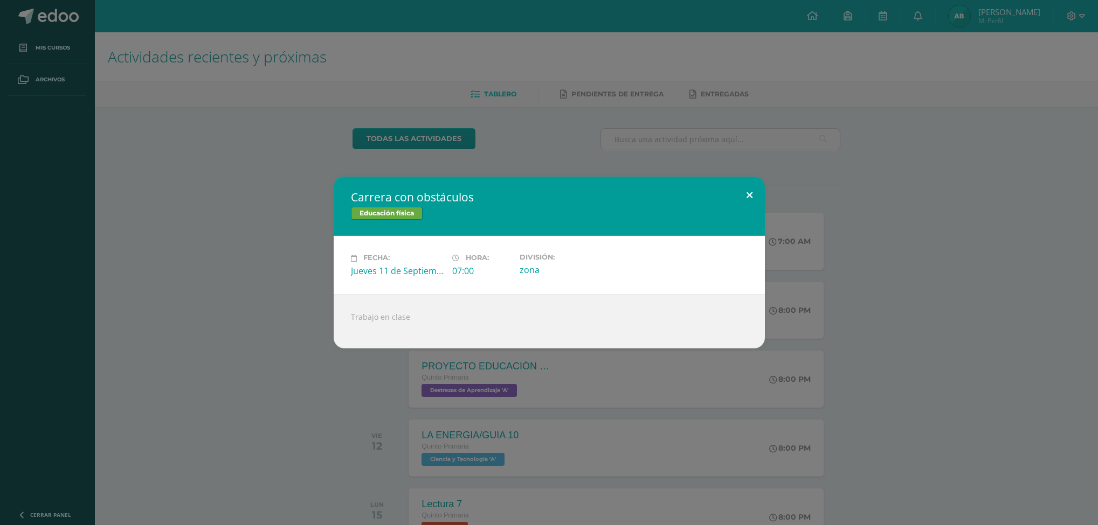
click at [747, 194] on button at bounding box center [749, 195] width 31 height 37
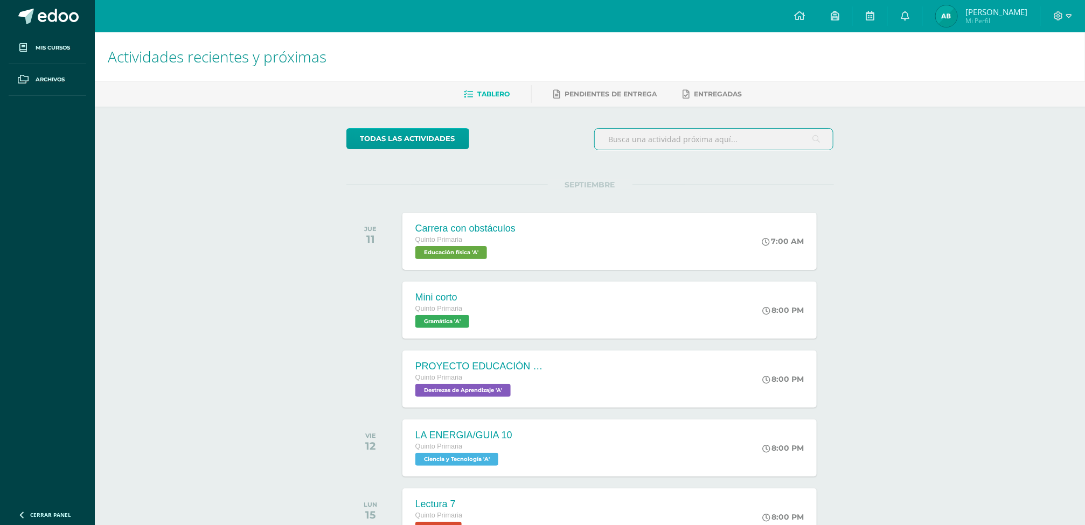
click at [692, 148] on input "text" at bounding box center [714, 139] width 239 height 21
click at [615, 87] on link "Pendientes de entrega" at bounding box center [604, 94] width 103 height 17
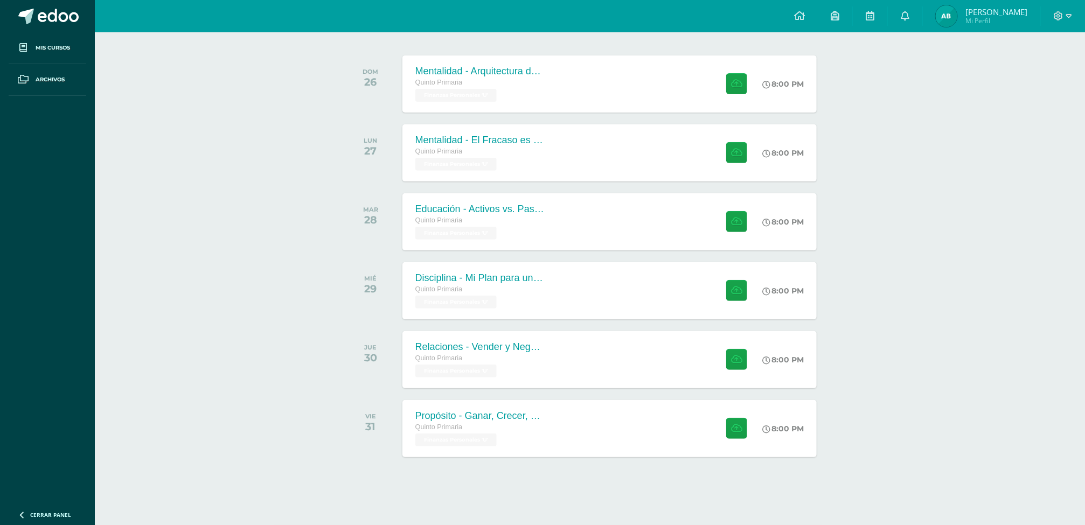
scroll to position [151, 0]
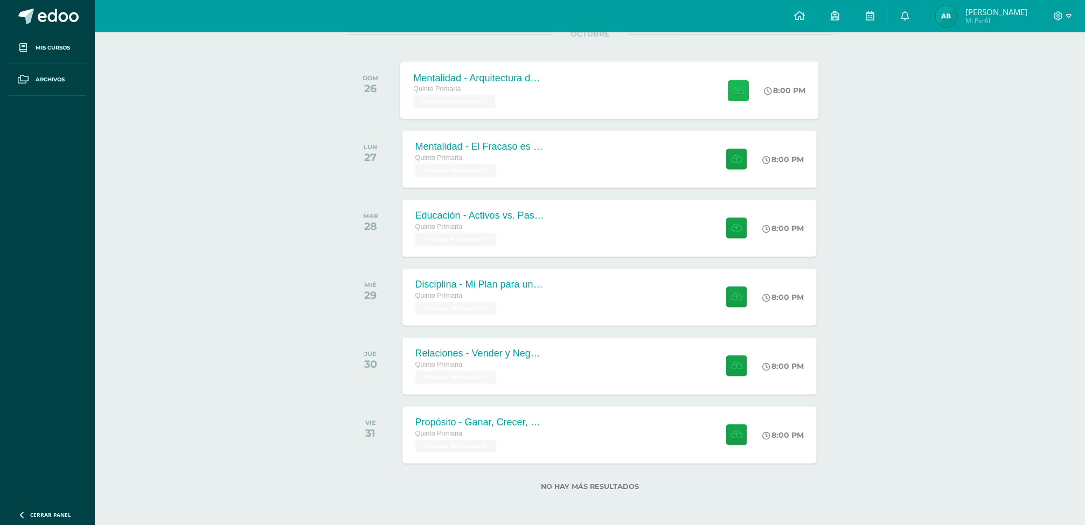
click at [733, 94] on icon at bounding box center [738, 90] width 11 height 9
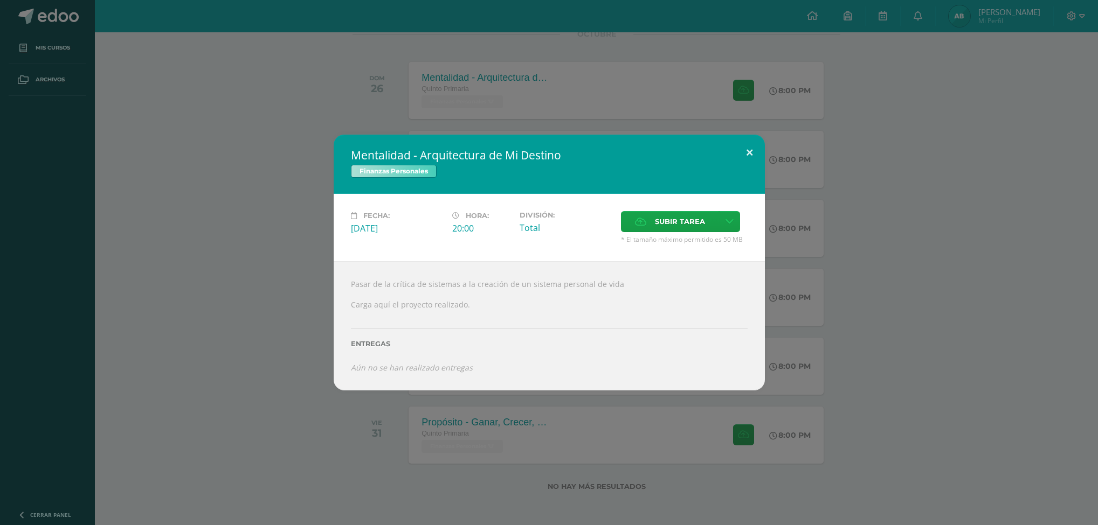
click at [751, 156] on button at bounding box center [749, 153] width 31 height 37
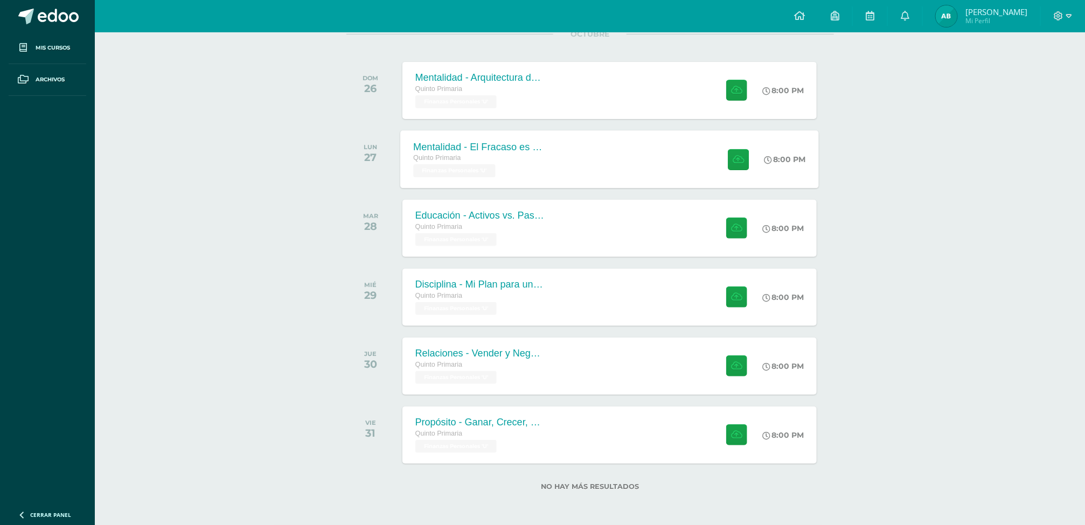
click at [648, 173] on div "Mentalidad - El Fracaso es mi Maestro Quinto Primaria Finanzas Personales 'U' 8…" at bounding box center [609, 159] width 419 height 58
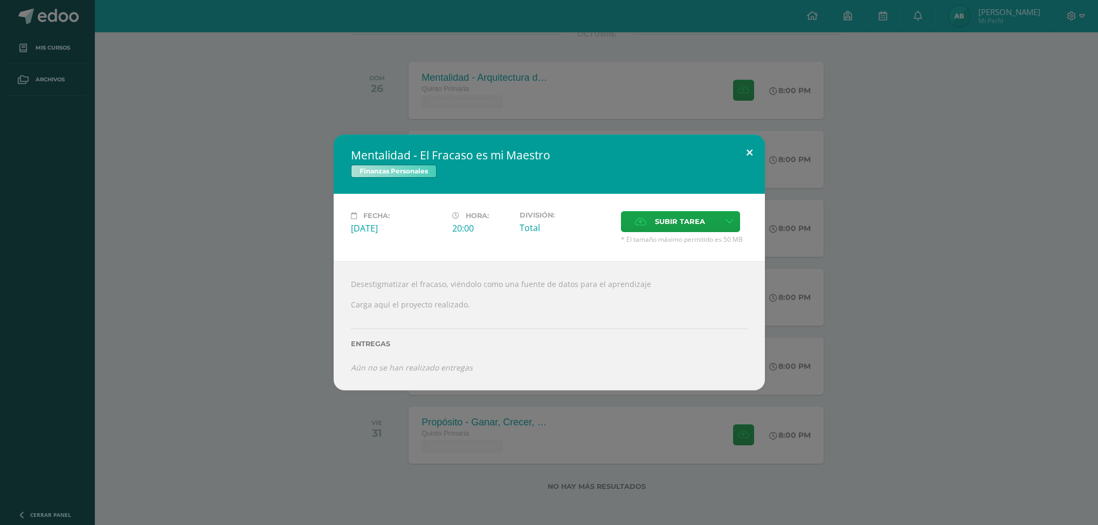
click at [744, 149] on button at bounding box center [749, 153] width 31 height 37
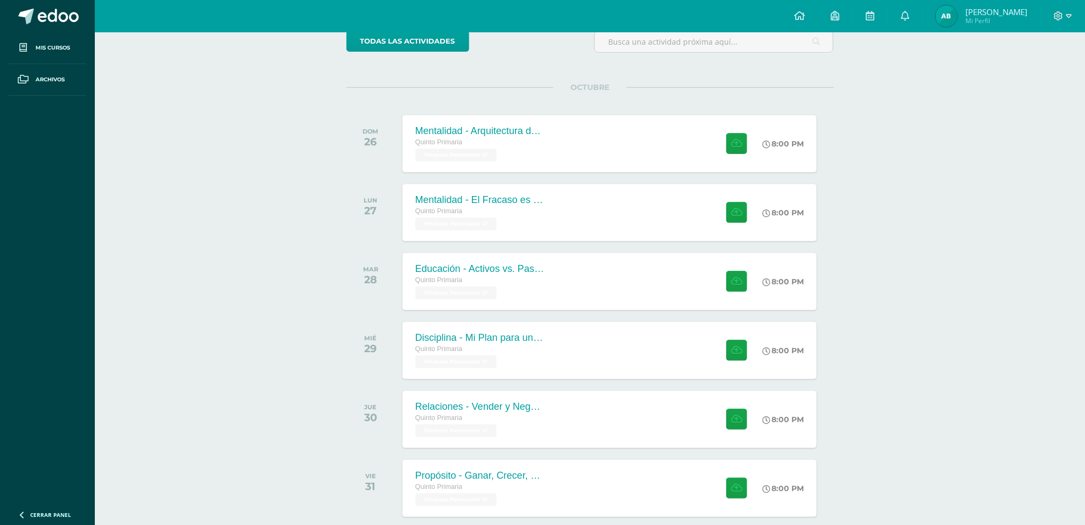
scroll to position [86, 0]
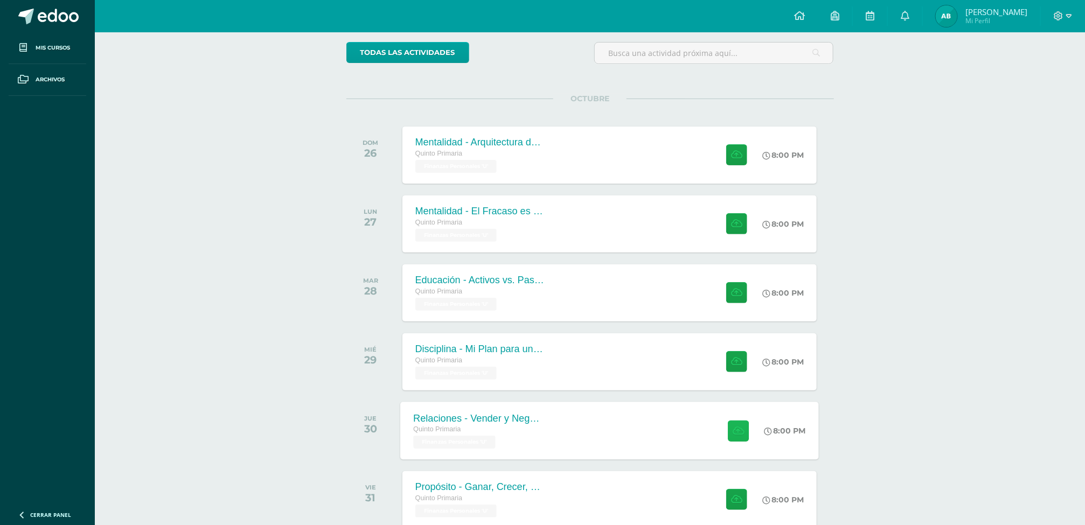
click at [739, 437] on button at bounding box center [738, 430] width 21 height 21
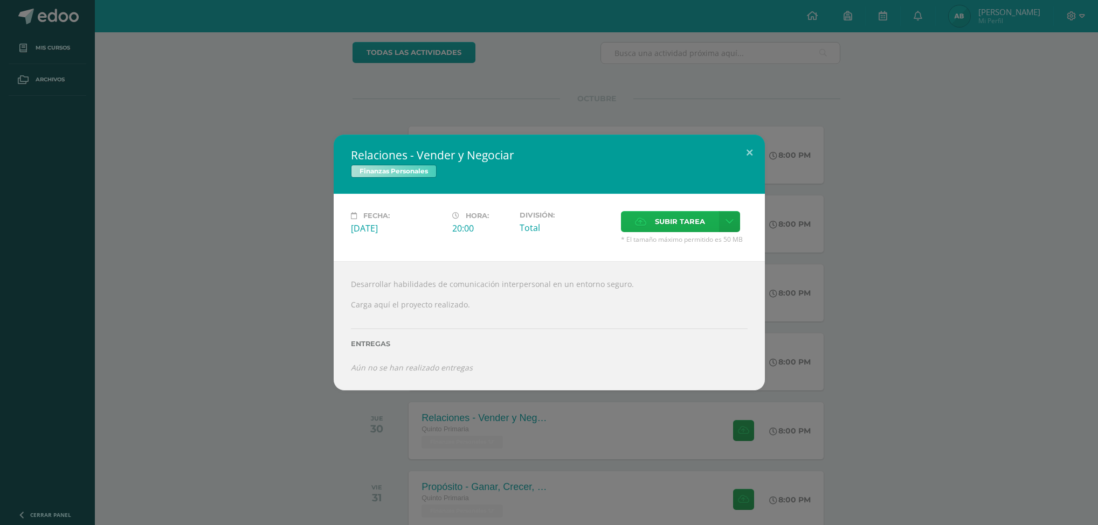
click at [681, 219] on span "Subir tarea" at bounding box center [680, 222] width 50 height 20
click at [0, 0] on input "Subir tarea" at bounding box center [0, 0] width 0 height 0
click at [749, 146] on button at bounding box center [749, 153] width 31 height 37
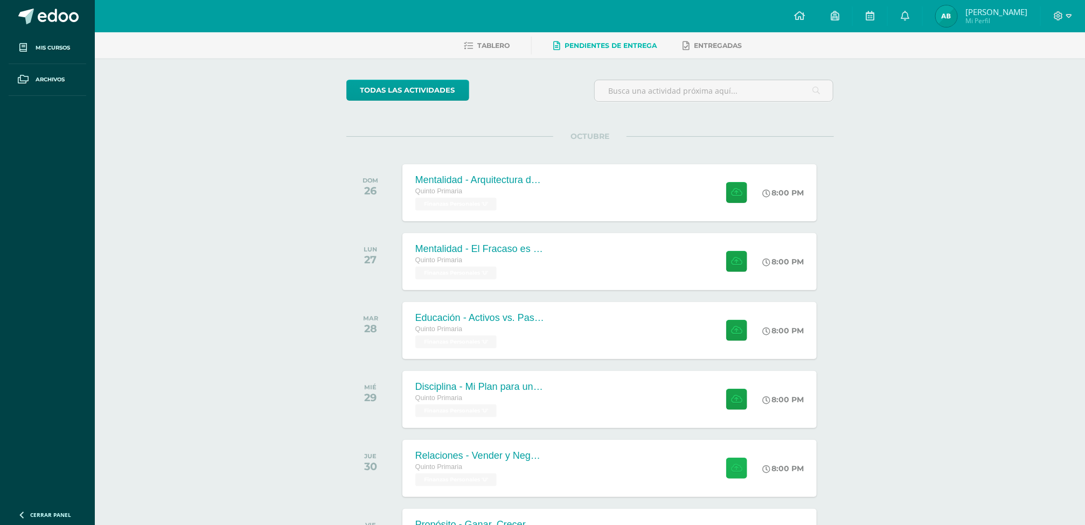
scroll to position [45, 0]
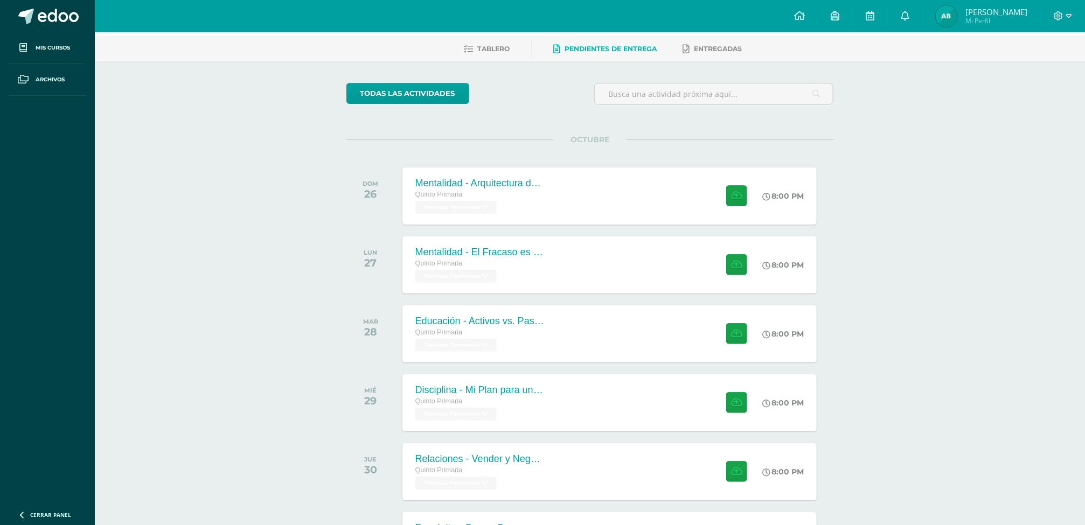
click at [631, 47] on span "Pendientes de entrega" at bounding box center [611, 49] width 92 height 8
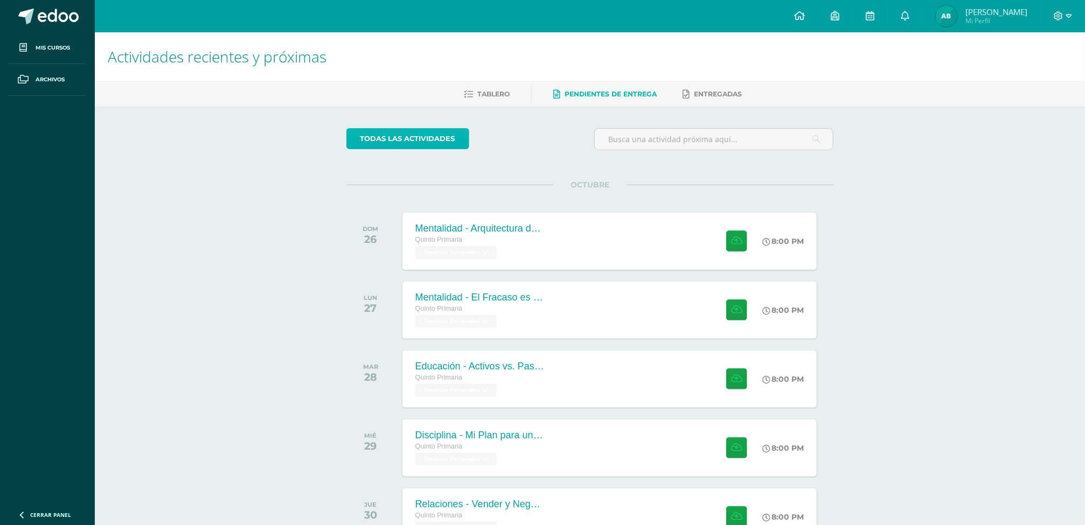
click at [442, 133] on link "todas las Actividades" at bounding box center [407, 138] width 123 height 21
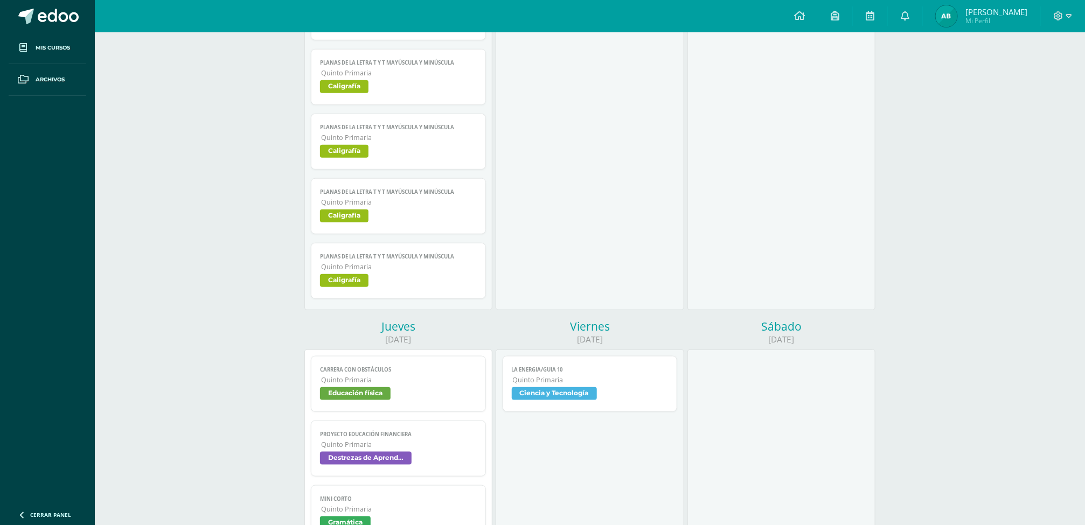
scroll to position [411, 0]
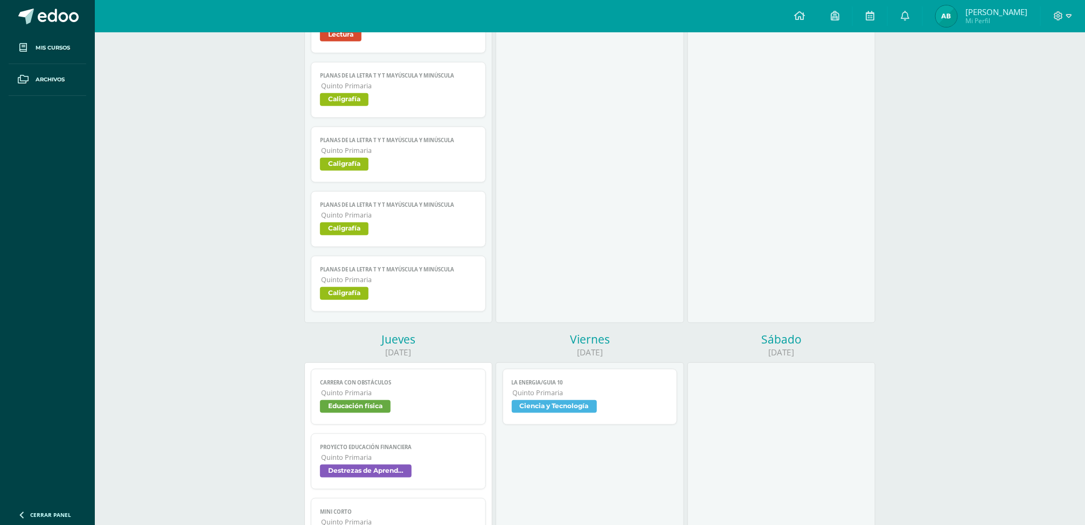
click at [374, 474] on span "Destrezas de Aprendizaje" at bounding box center [366, 471] width 92 height 13
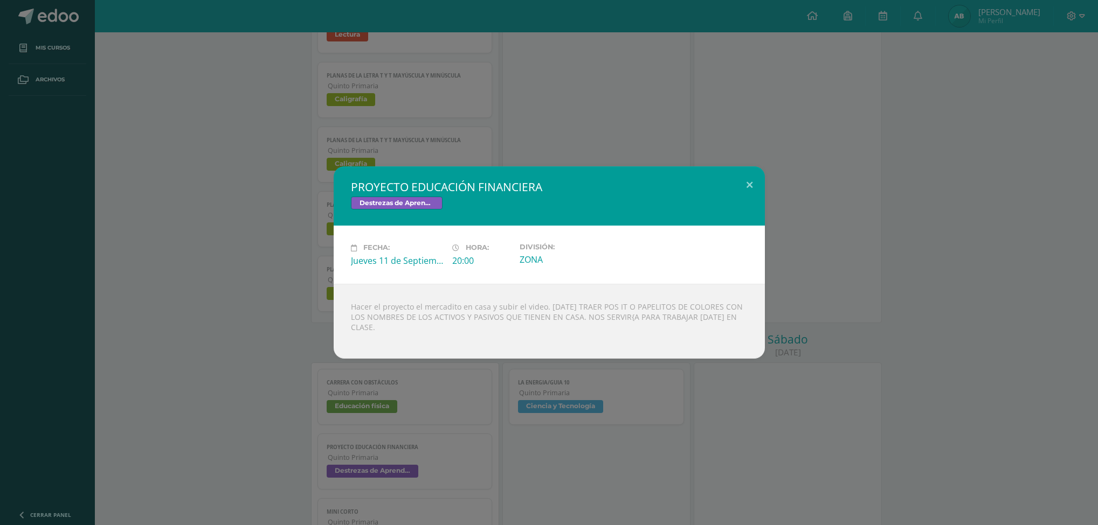
click at [404, 202] on span "Destrezas de Aprendizaje" at bounding box center [397, 203] width 92 height 13
click at [635, 265] on div "Fecha: [DATE] Hora: 20:00 División: ZONA" at bounding box center [548, 254] width 405 height 23
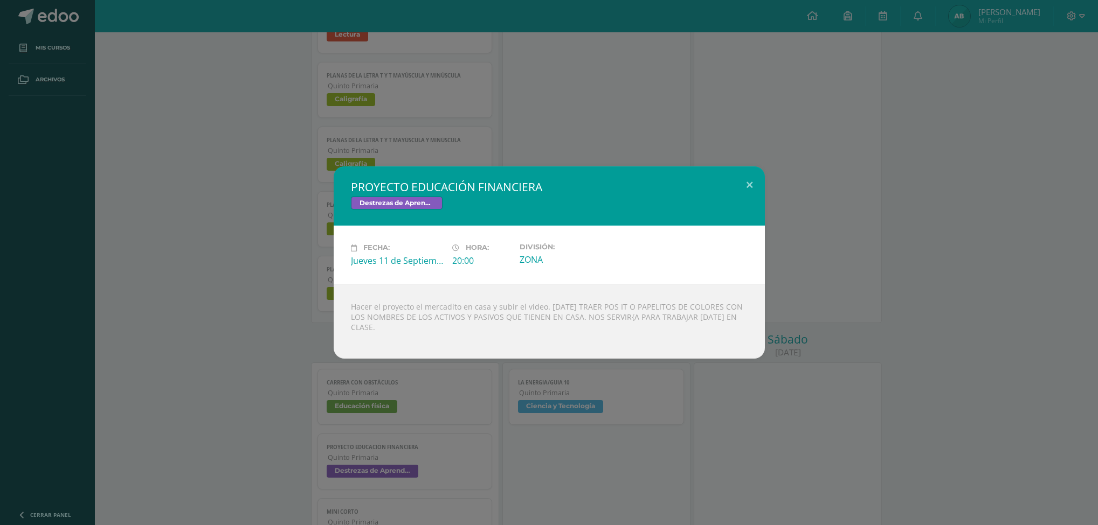
click at [635, 265] on div "Fecha: [DATE] Hora: 20:00 División: ZONA" at bounding box center [548, 254] width 405 height 23
drag, startPoint x: 635, startPoint y: 265, endPoint x: 529, endPoint y: 240, distance: 109.1
click at [529, 240] on div "Fecha: [DATE] Hora: 20:00 División: ZONA" at bounding box center [549, 255] width 431 height 58
click at [752, 183] on button at bounding box center [749, 184] width 31 height 37
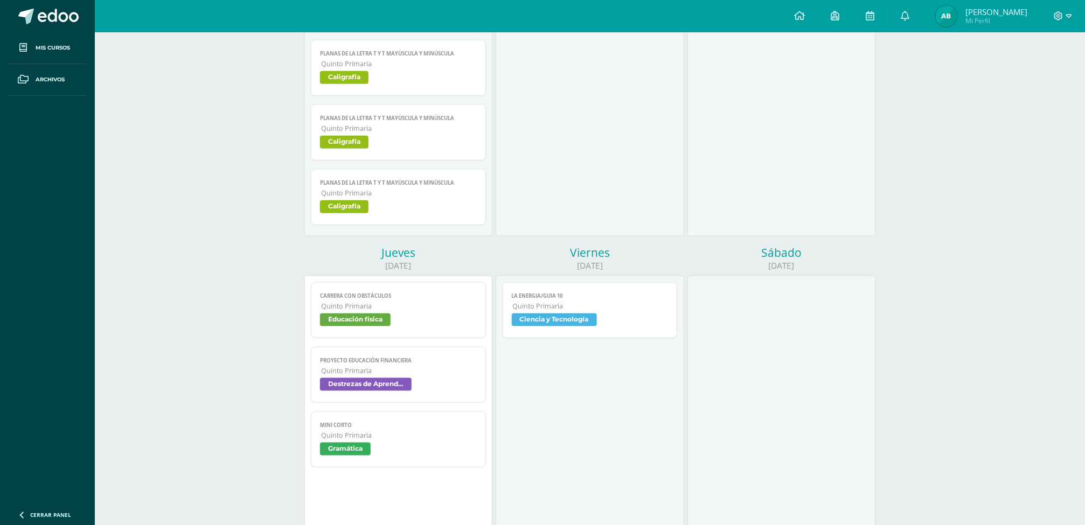
scroll to position [508, 0]
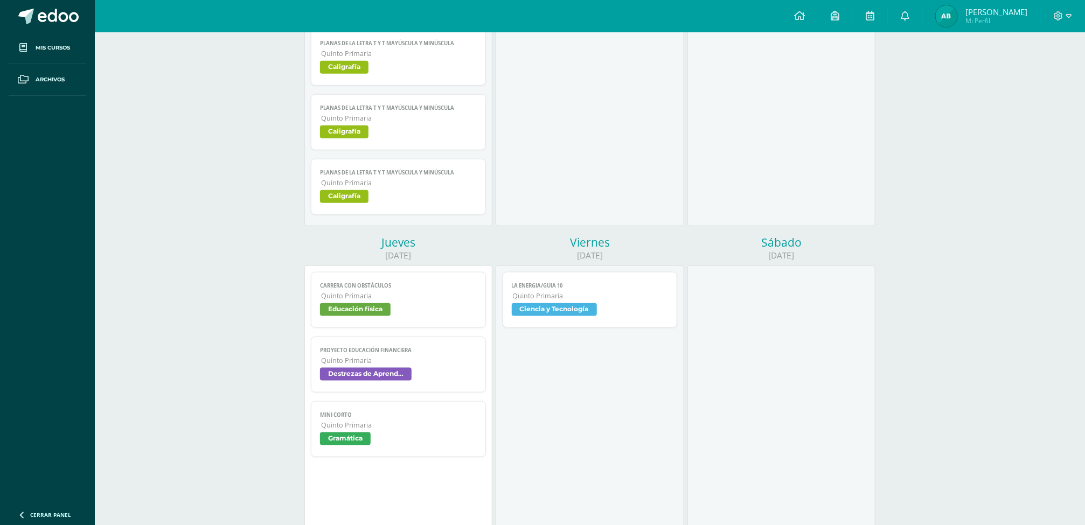
click at [358, 435] on span "Gramática" at bounding box center [345, 439] width 51 height 13
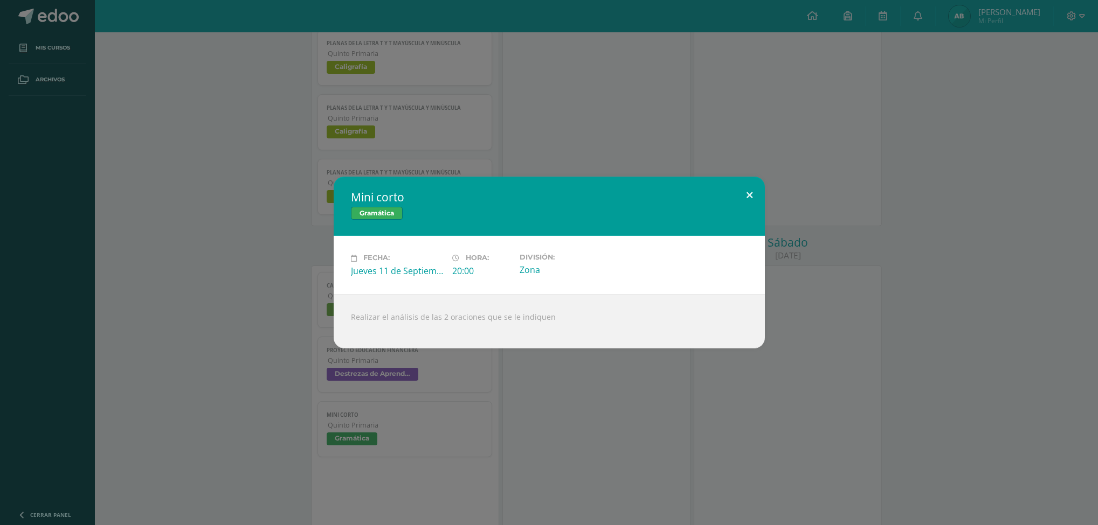
click at [751, 194] on button at bounding box center [749, 195] width 31 height 37
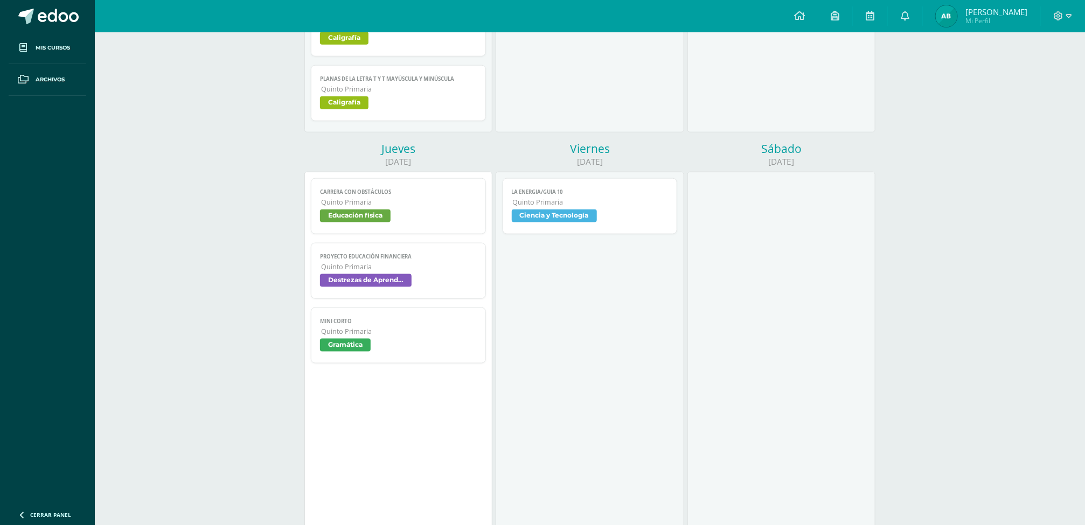
scroll to position [591, 0]
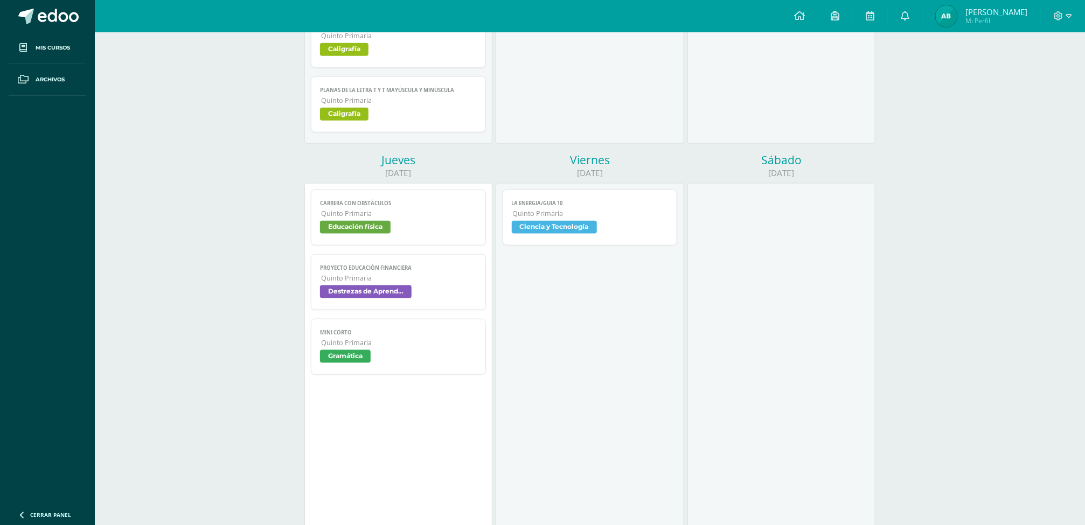
click at [1010, 17] on span "Ana Del Rosario" at bounding box center [997, 11] width 62 height 11
click at [986, 17] on span "Mi Perfil" at bounding box center [997, 20] width 62 height 9
click at [956, 18] on img at bounding box center [947, 16] width 22 height 22
click at [1069, 17] on icon at bounding box center [1069, 16] width 6 height 4
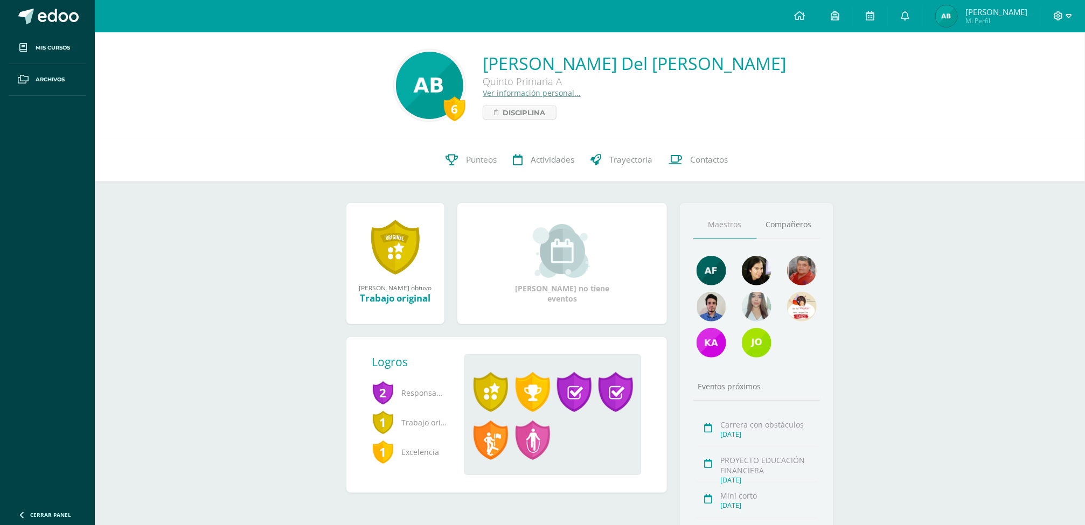
click at [1069, 13] on icon at bounding box center [1069, 16] width 6 height 10
click at [1026, 73] on span "Cerrar sesión" at bounding box center [1035, 73] width 48 height 10
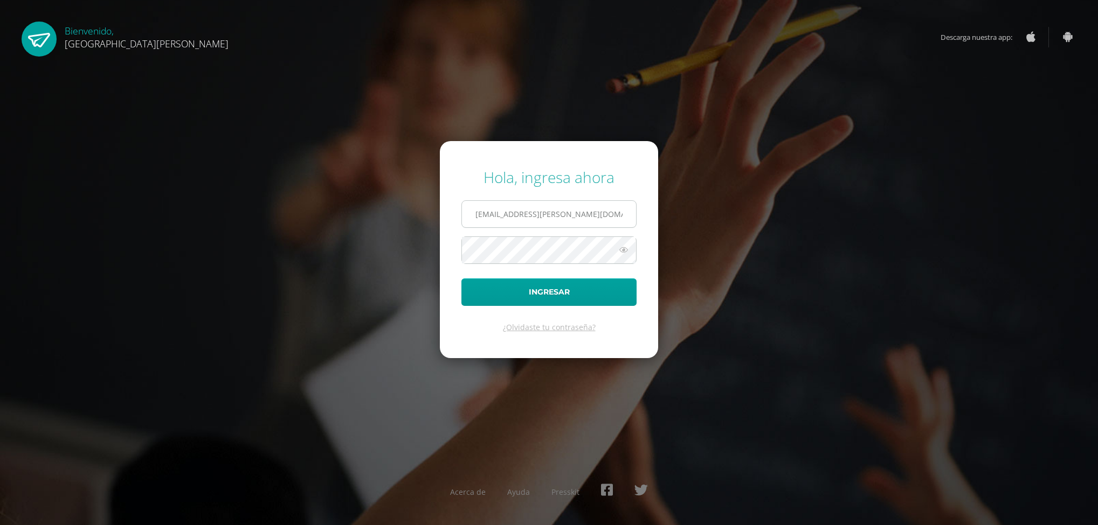
click at [600, 219] on input "2024044@fatima.edoo.gt" at bounding box center [549, 214] width 174 height 26
click at [621, 247] on icon at bounding box center [623, 250] width 14 height 13
click at [609, 224] on input "2024044@fatima.edoo.gt" at bounding box center [549, 214] width 174 height 26
click at [616, 252] on icon at bounding box center [622, 250] width 15 height 13
click at [616, 252] on icon at bounding box center [623, 250] width 14 height 13
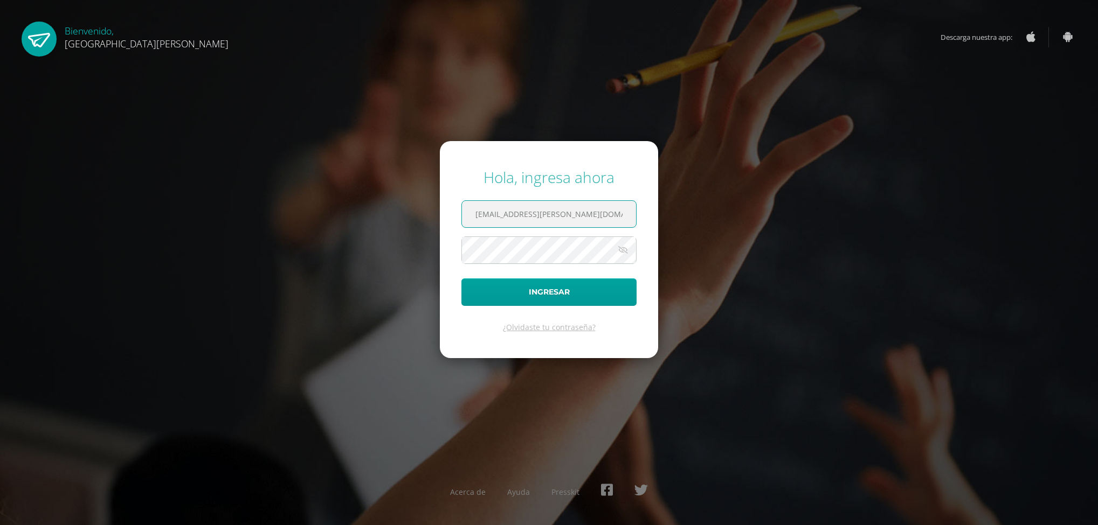
click at [597, 215] on input "2024042@fatima.edoo.gt" at bounding box center [549, 214] width 174 height 26
type input "2024044@fatima.edoo.gt"
click at [487, 296] on button "Ingresar" at bounding box center [548, 292] width 175 height 27
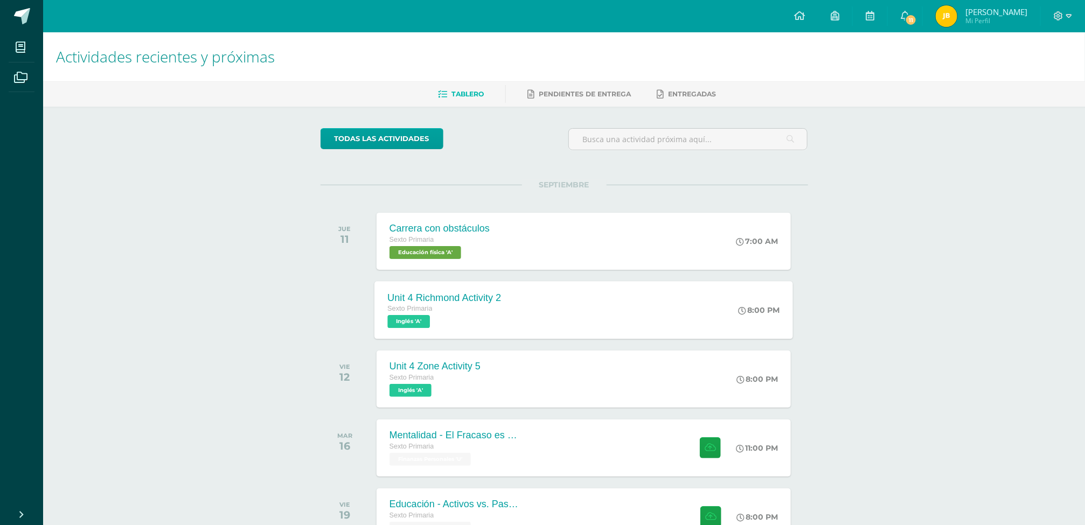
click at [422, 325] on span "Inglés 'A'" at bounding box center [408, 321] width 43 height 13
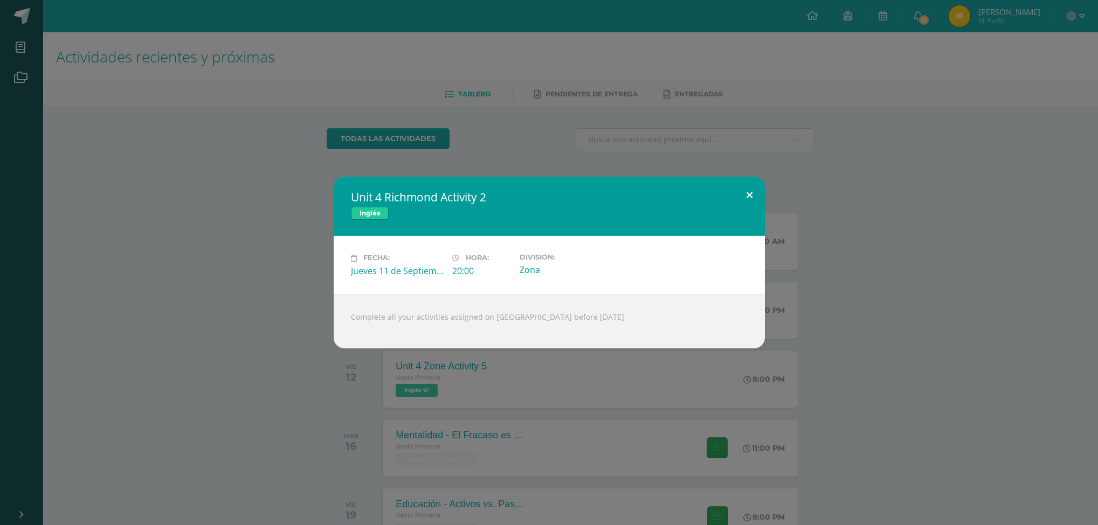
click at [754, 195] on button at bounding box center [749, 195] width 31 height 37
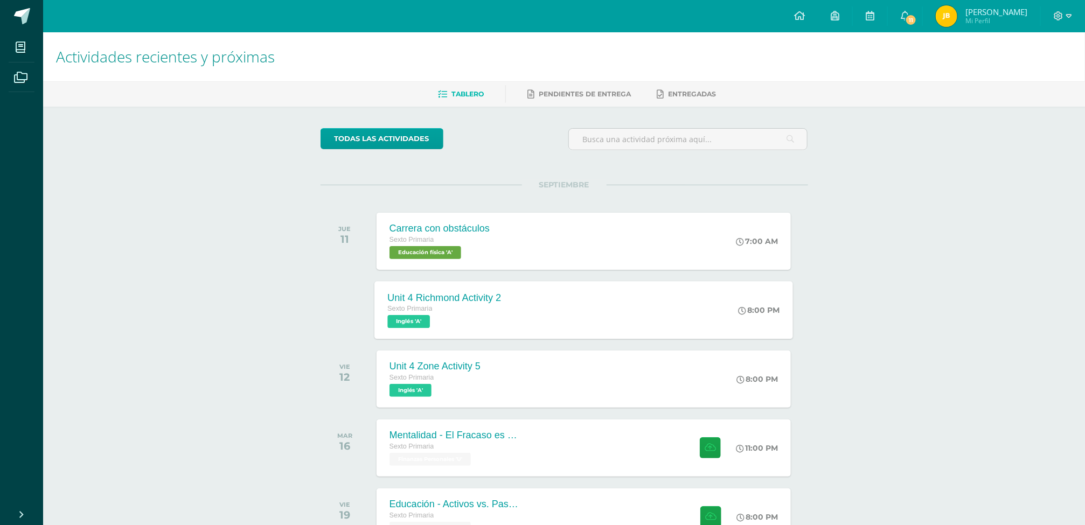
click at [419, 311] on span "Sexto Primaria" at bounding box center [409, 309] width 45 height 8
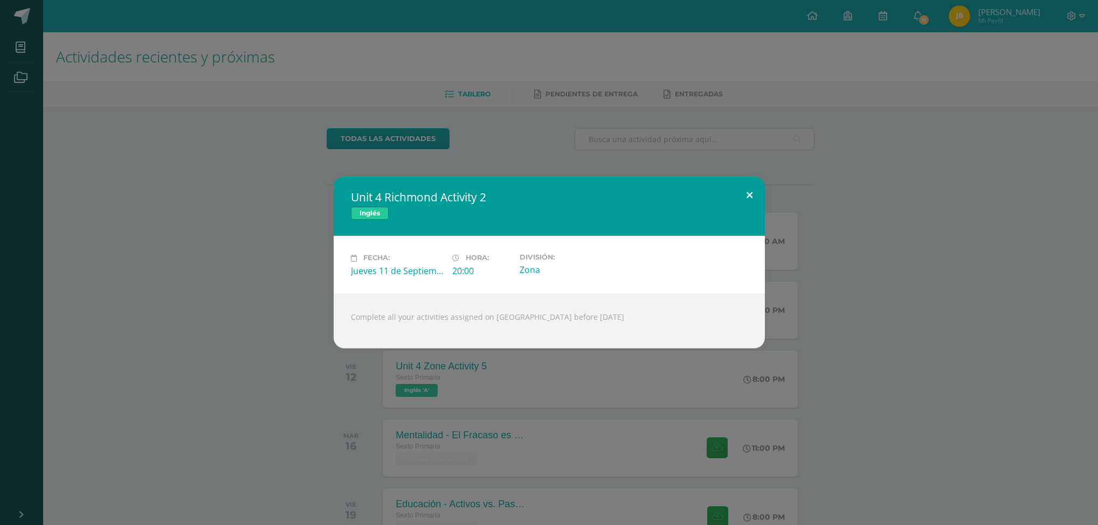
click at [750, 197] on button at bounding box center [749, 195] width 31 height 37
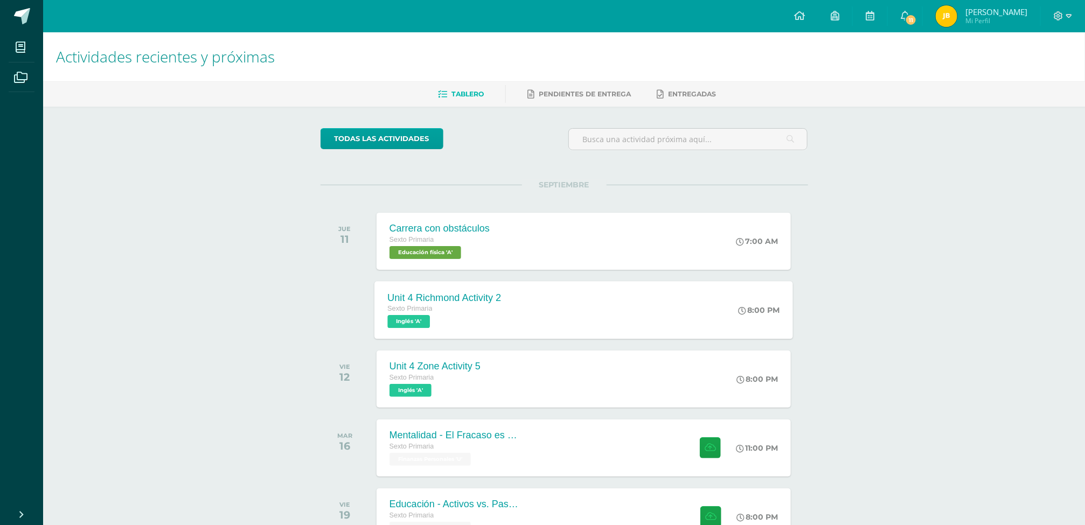
click at [414, 321] on span "Inglés 'A'" at bounding box center [408, 321] width 43 height 13
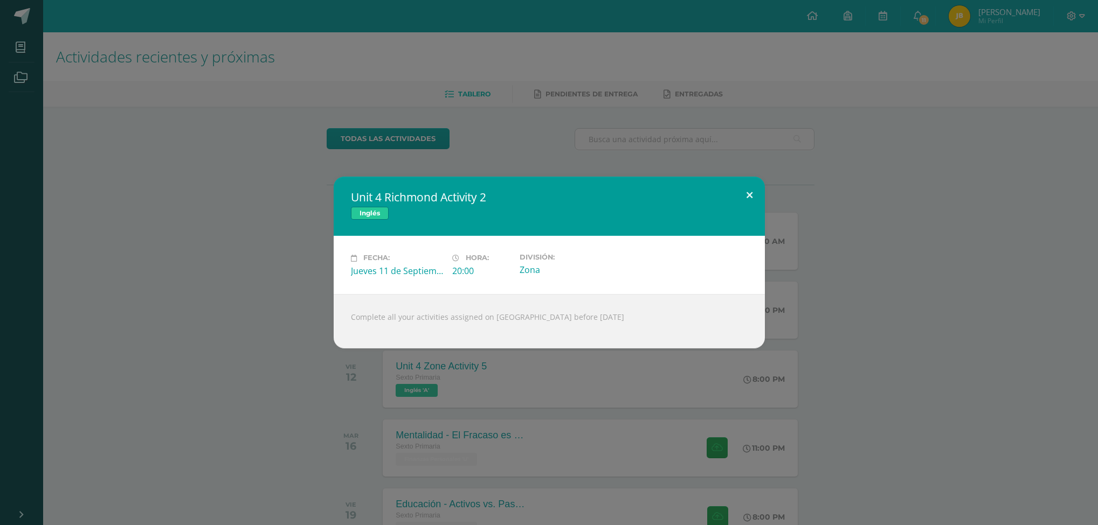
click at [744, 200] on button at bounding box center [749, 195] width 31 height 37
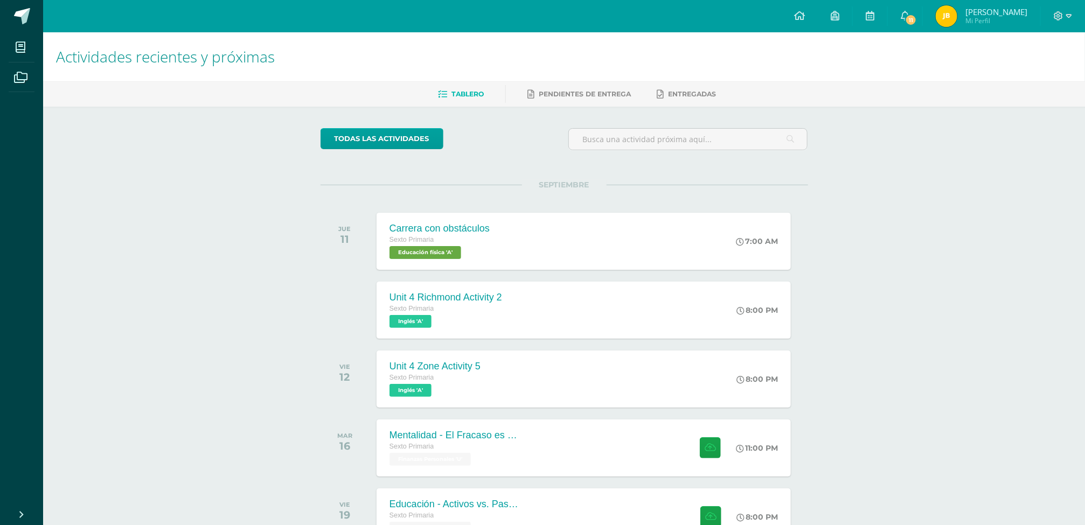
click at [985, 19] on span "Mi Perfil" at bounding box center [997, 20] width 62 height 9
click at [1021, 13] on span "Javier Eduardo" at bounding box center [997, 11] width 62 height 11
click at [1069, 18] on icon at bounding box center [1069, 16] width 6 height 10
click at [1024, 72] on span "Cerrar sesión" at bounding box center [1035, 73] width 48 height 10
